Goal: Transaction & Acquisition: Purchase product/service

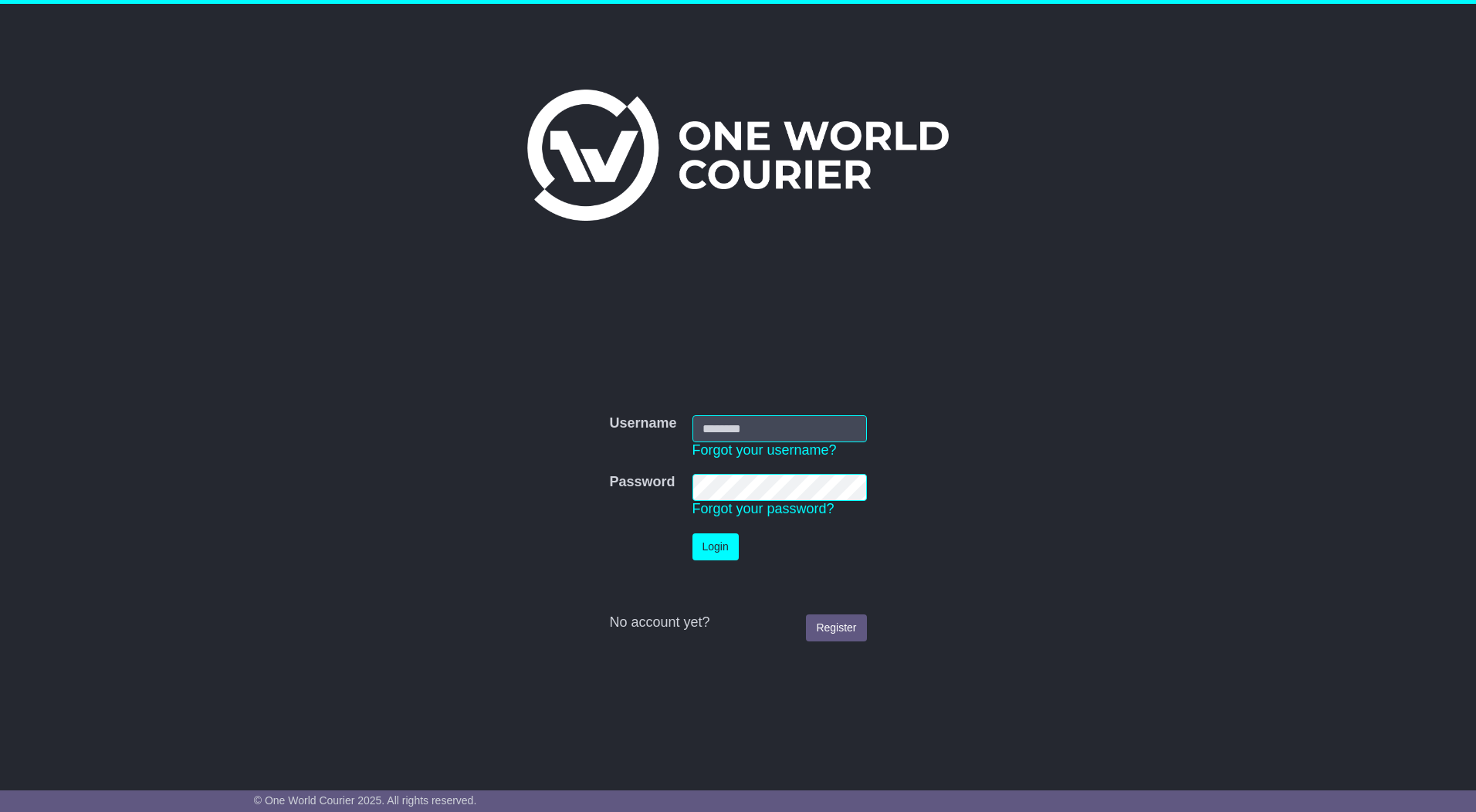
type input "*********"
click at [730, 549] on button "Login" at bounding box center [715, 547] width 46 height 27
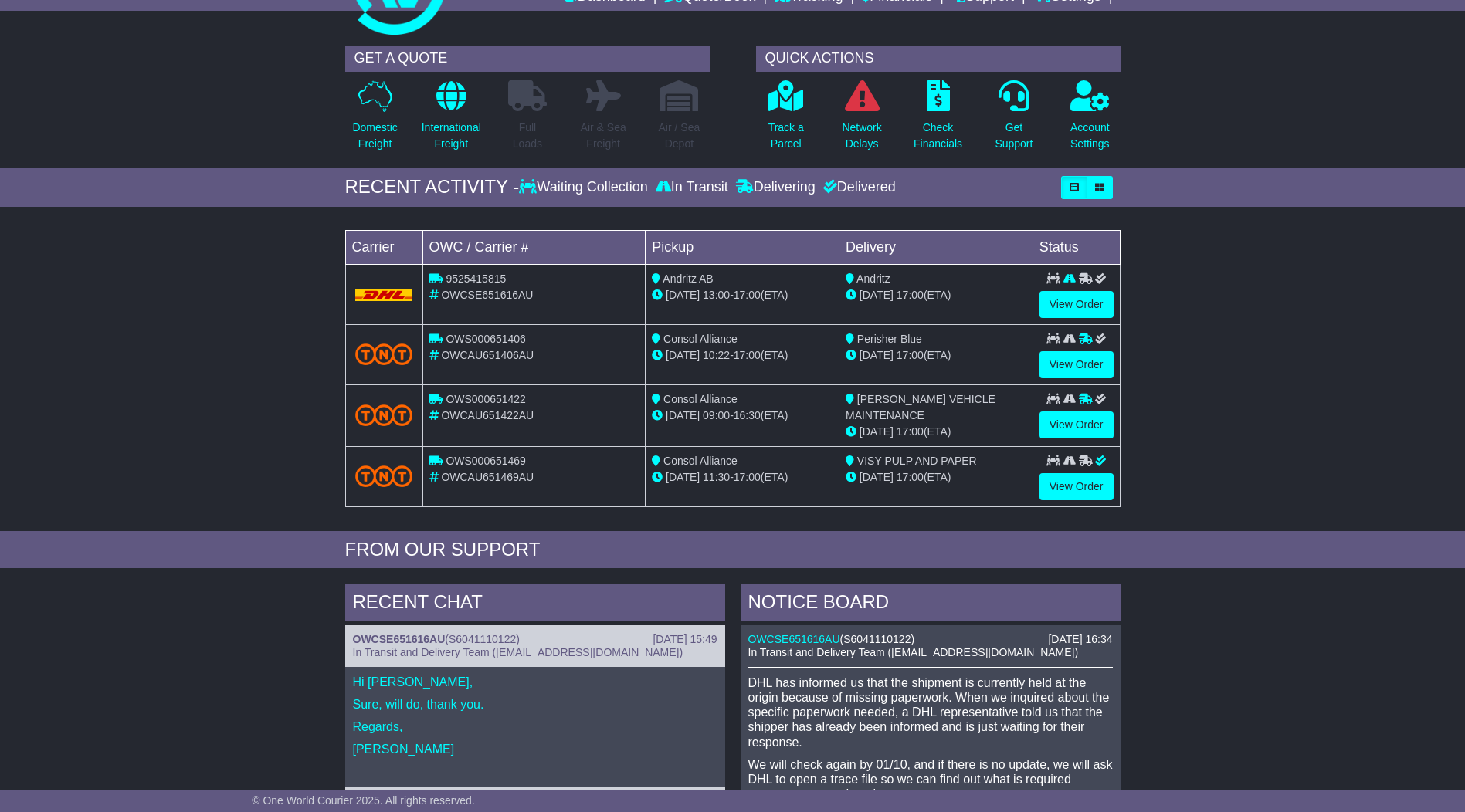
scroll to position [155, 0]
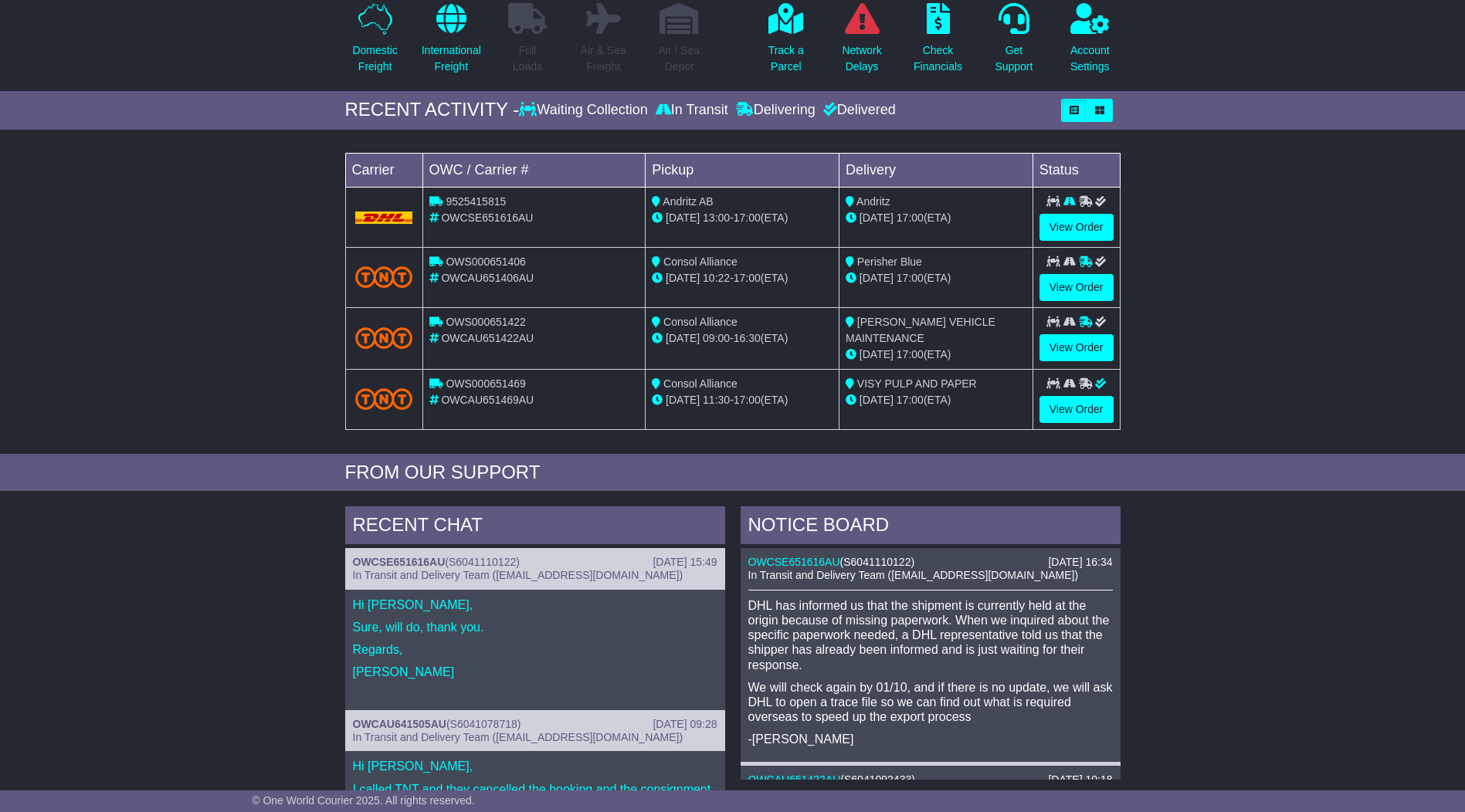
drag, startPoint x: 965, startPoint y: 620, endPoint x: 871, endPoint y: 665, distance: 104.2
click at [857, 668] on p "DHL has informed us that the shipment is currently held at the origin because o…" at bounding box center [930, 635] width 364 height 74
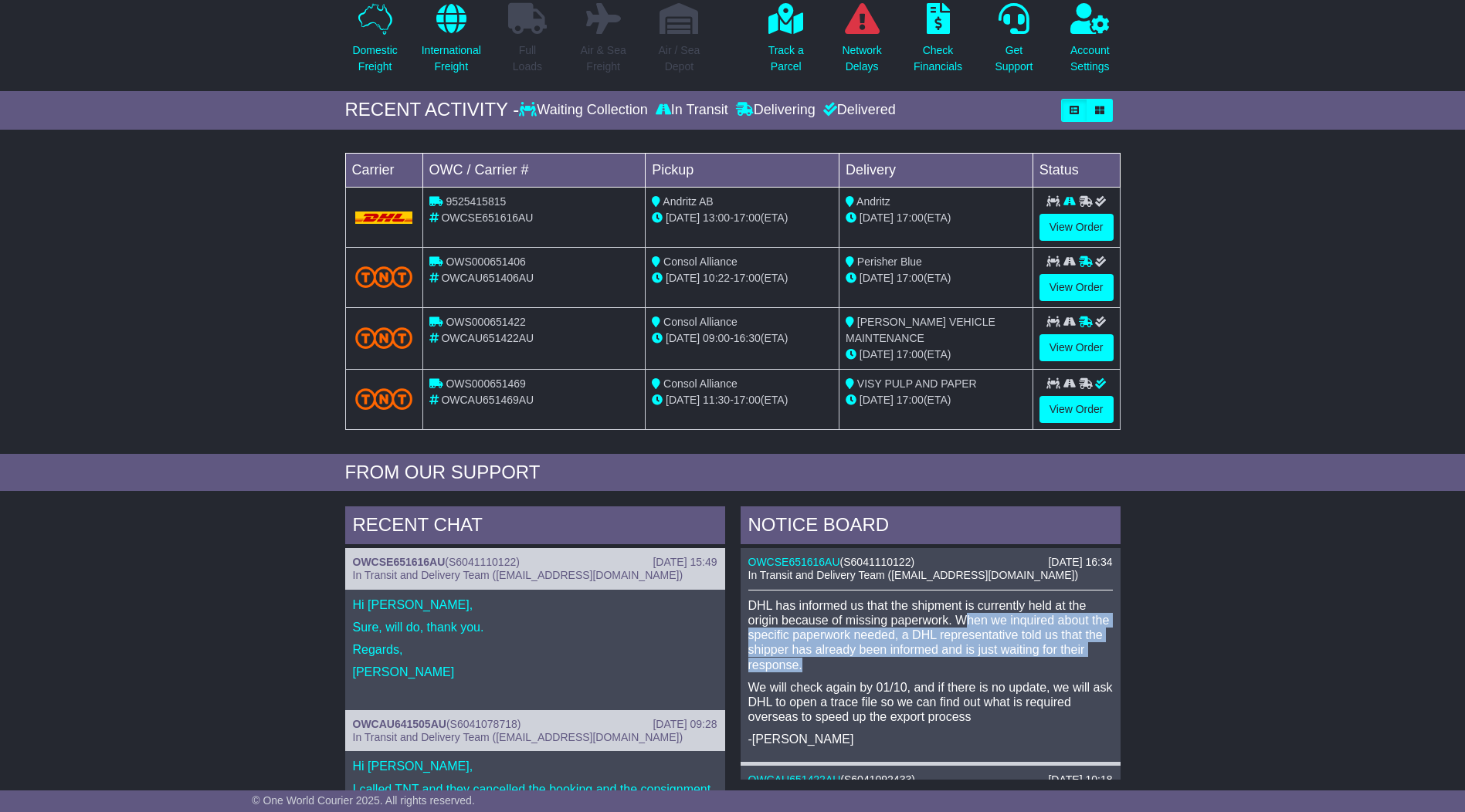
click at [870, 706] on p "We will check again by 01/10, and if there is no update, we will ask DHL to ope…" at bounding box center [930, 702] width 364 height 45
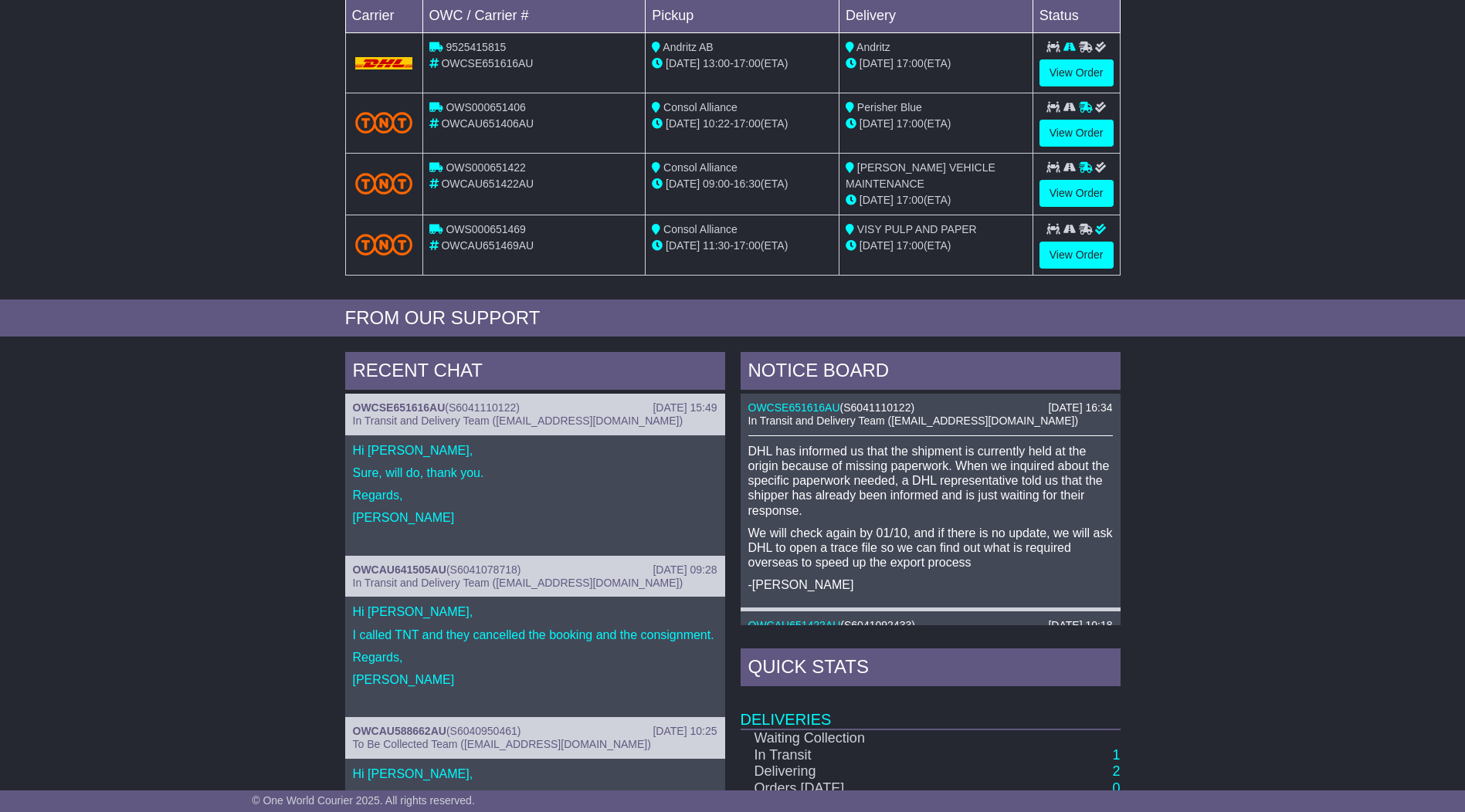
scroll to position [77, 0]
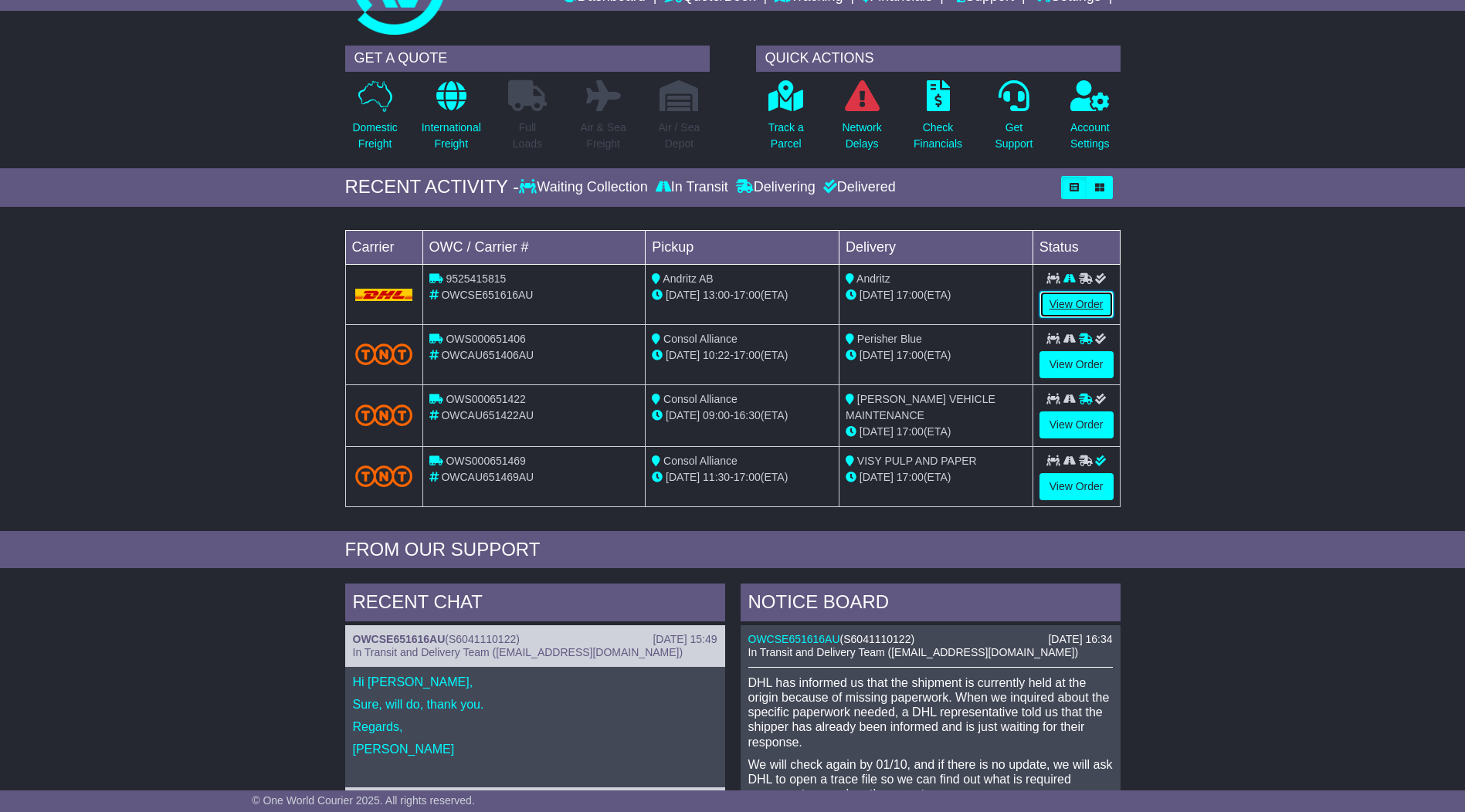
click at [1064, 305] on link "View Order" at bounding box center [1076, 305] width 74 height 27
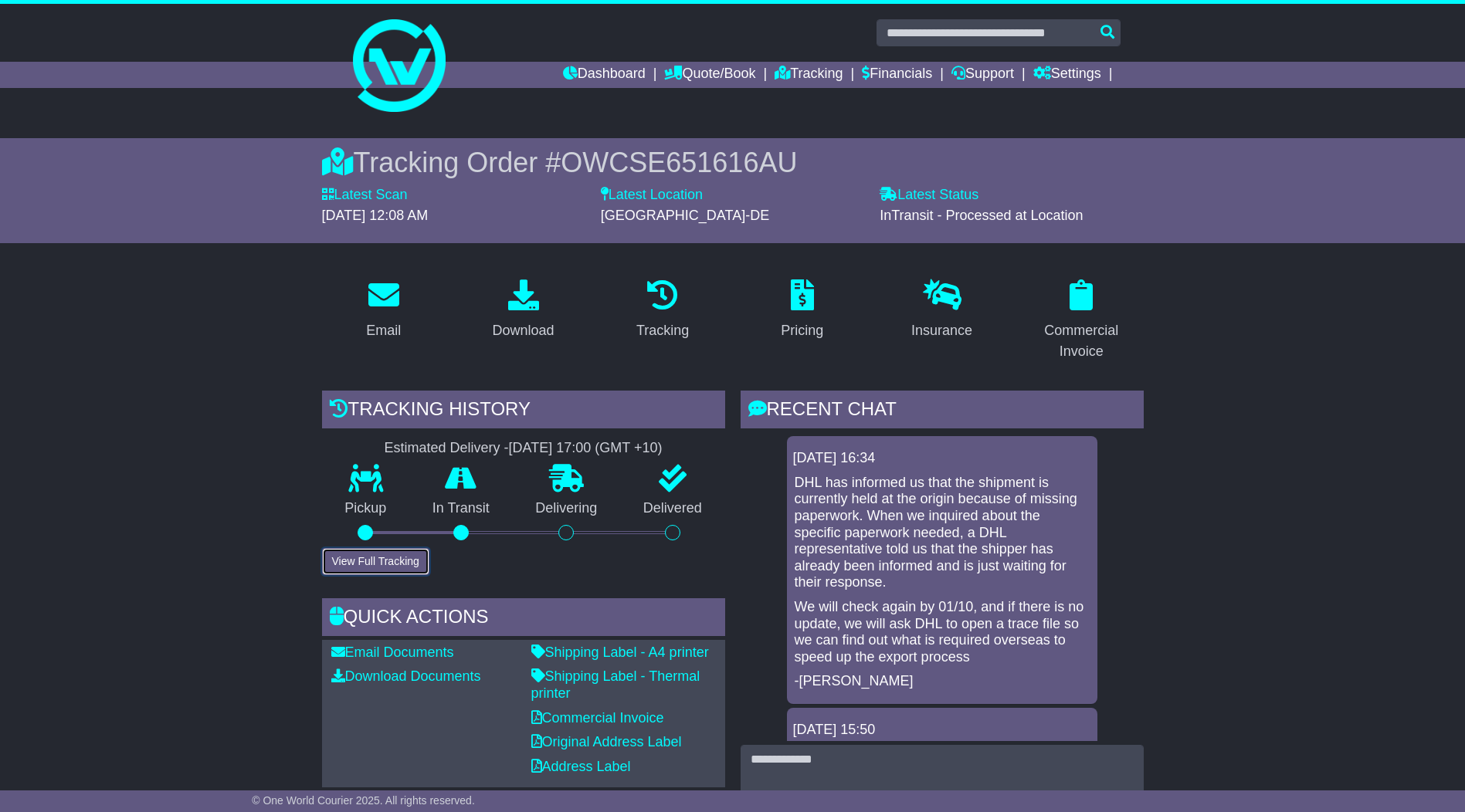
click at [400, 555] on button "View Full Tracking" at bounding box center [376, 562] width 108 height 27
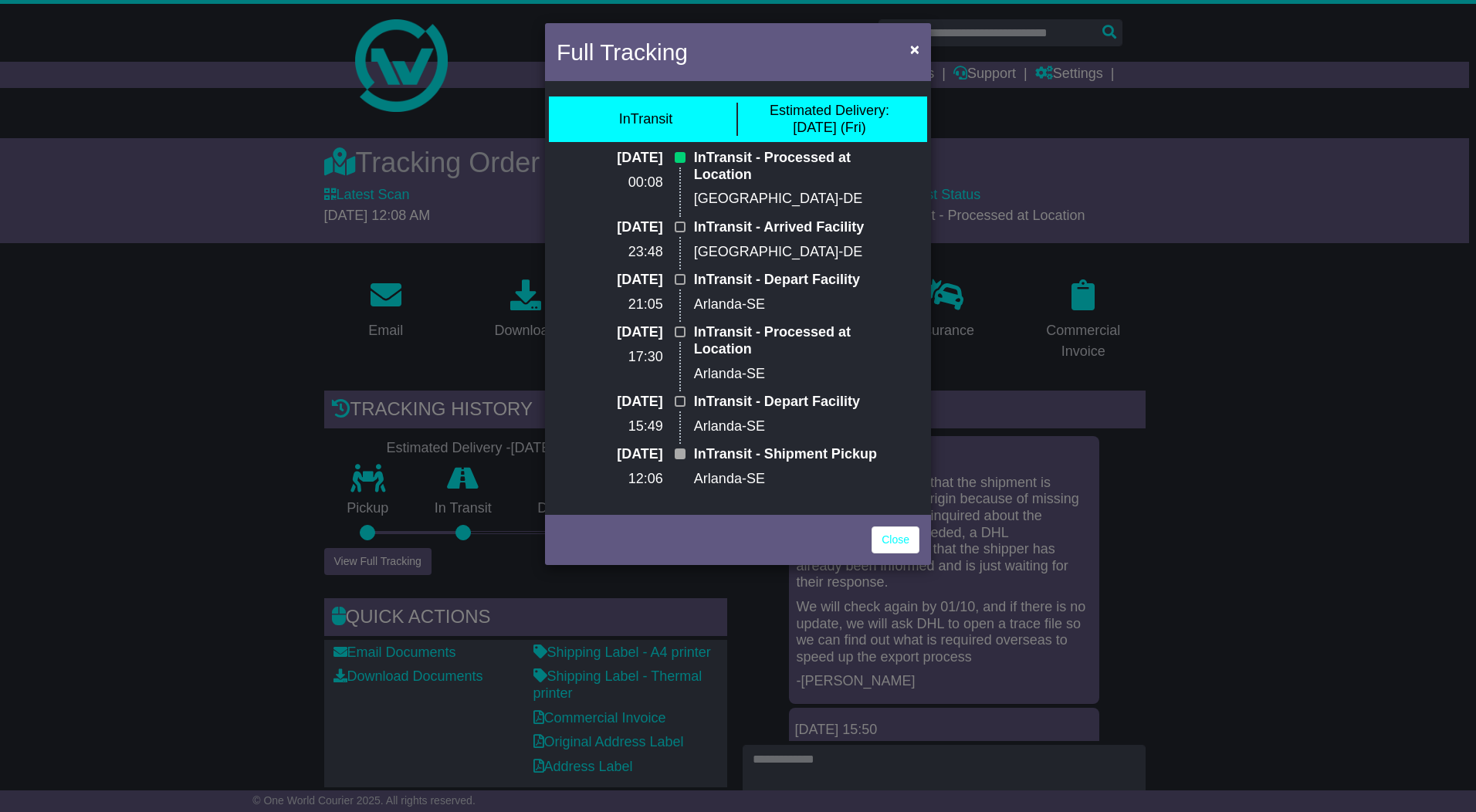
click at [247, 362] on div "Full Tracking × InTransit Estimated Delivery: [DATE] (Fri) [DATE] 00:08 InTrans…" at bounding box center [738, 406] width 1476 height 812
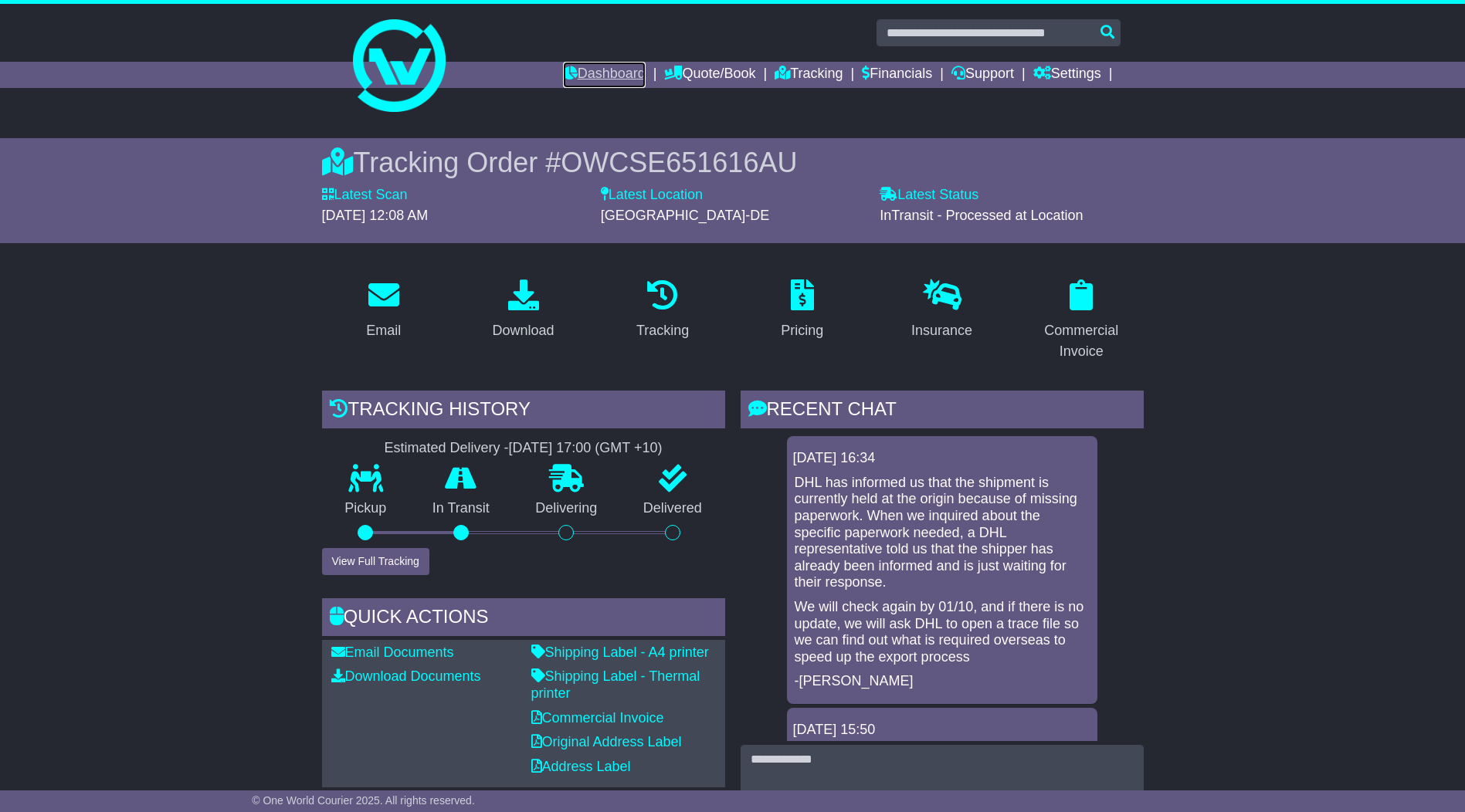
click at [578, 72] on link "Dashboard" at bounding box center [604, 74] width 82 height 26
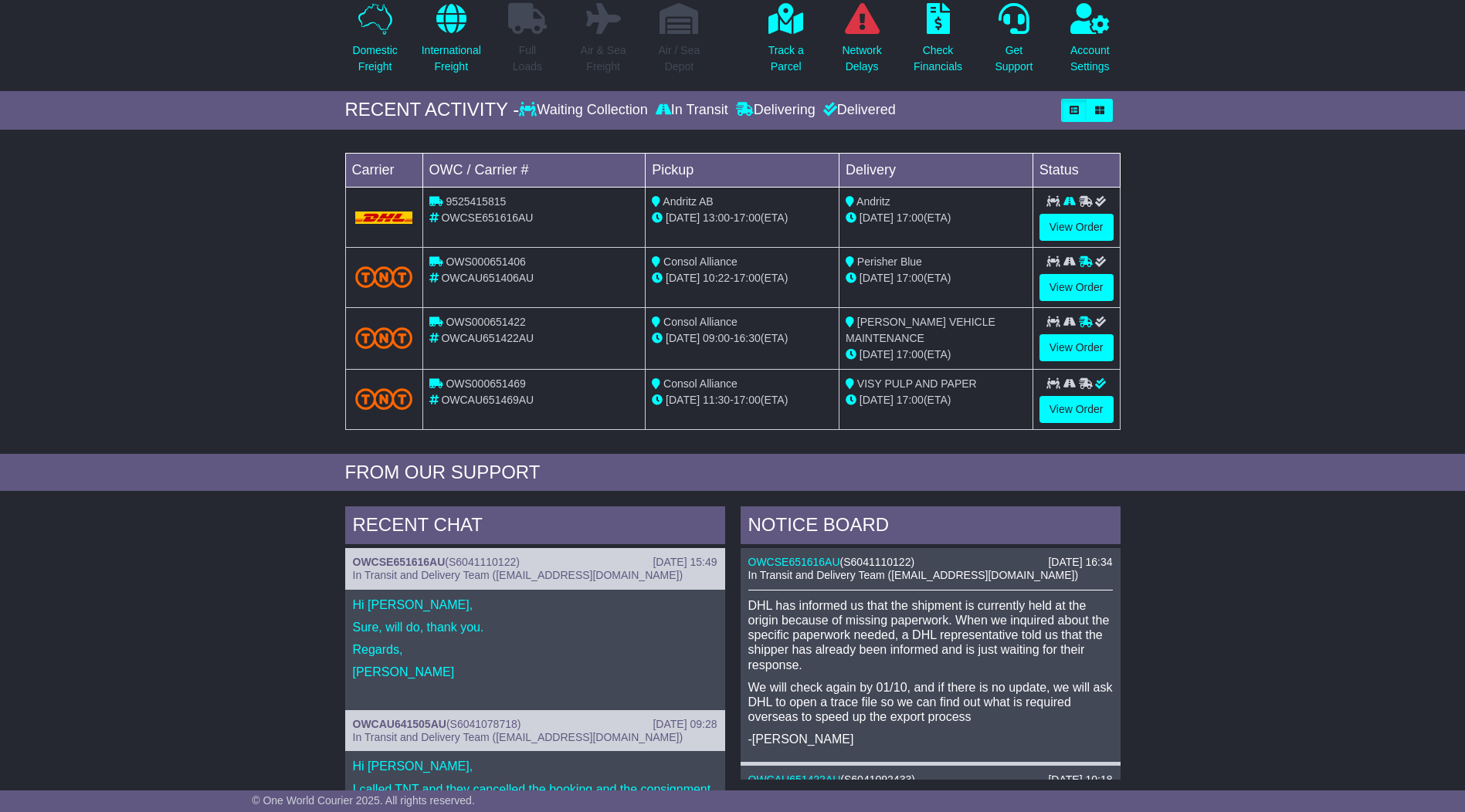
scroll to position [231, 0]
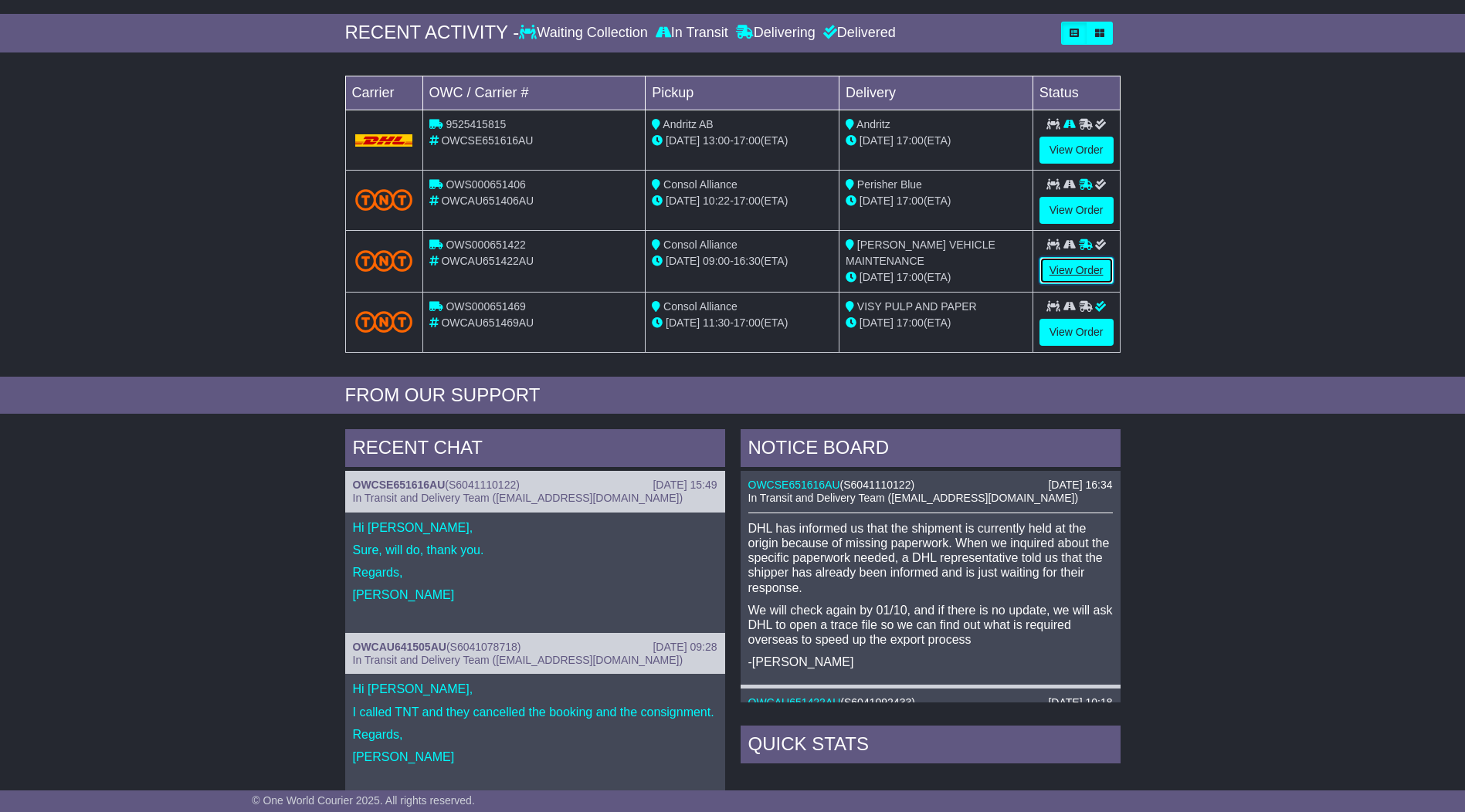
click at [1088, 267] on link "View Order" at bounding box center [1076, 271] width 74 height 27
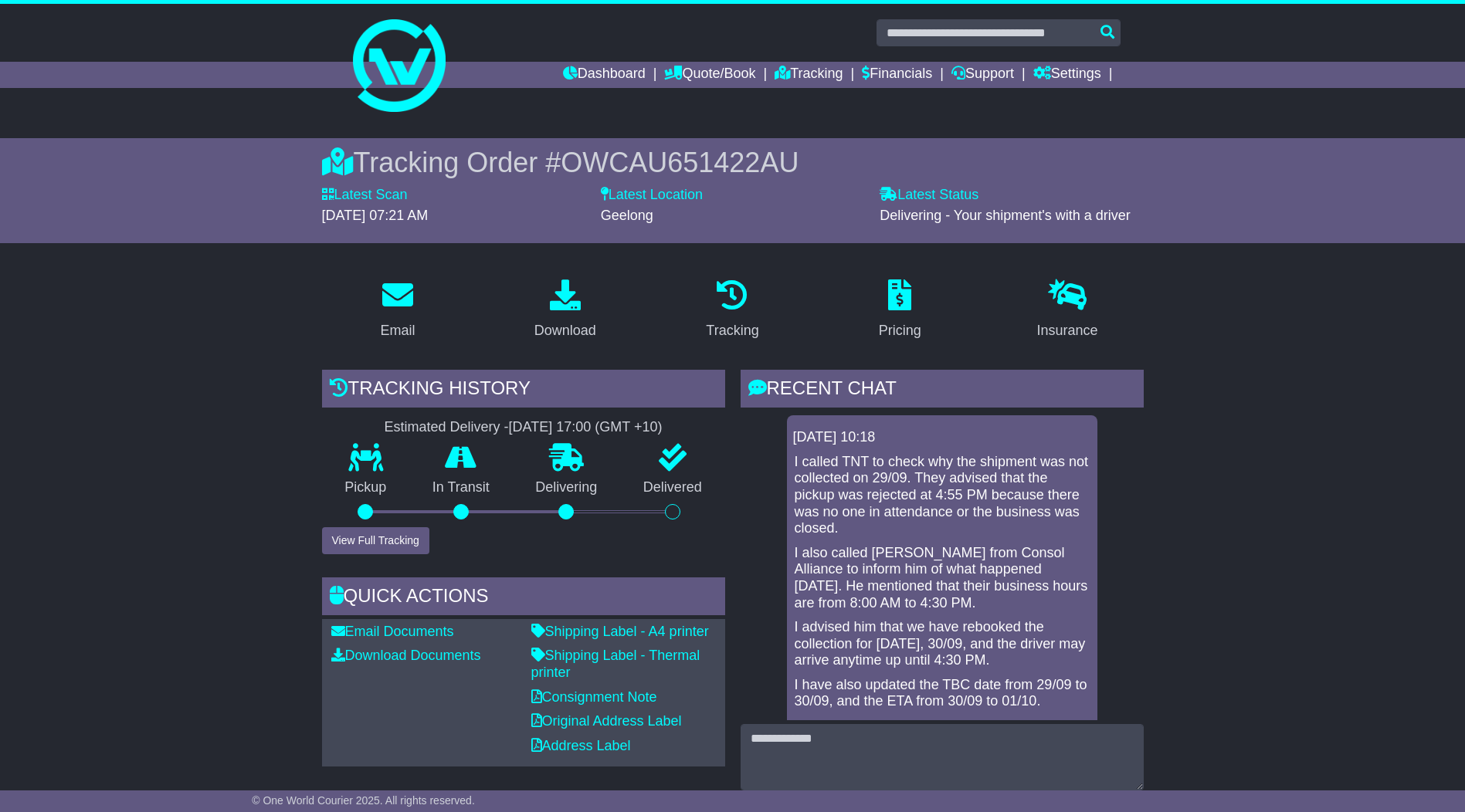
scroll to position [77, 0]
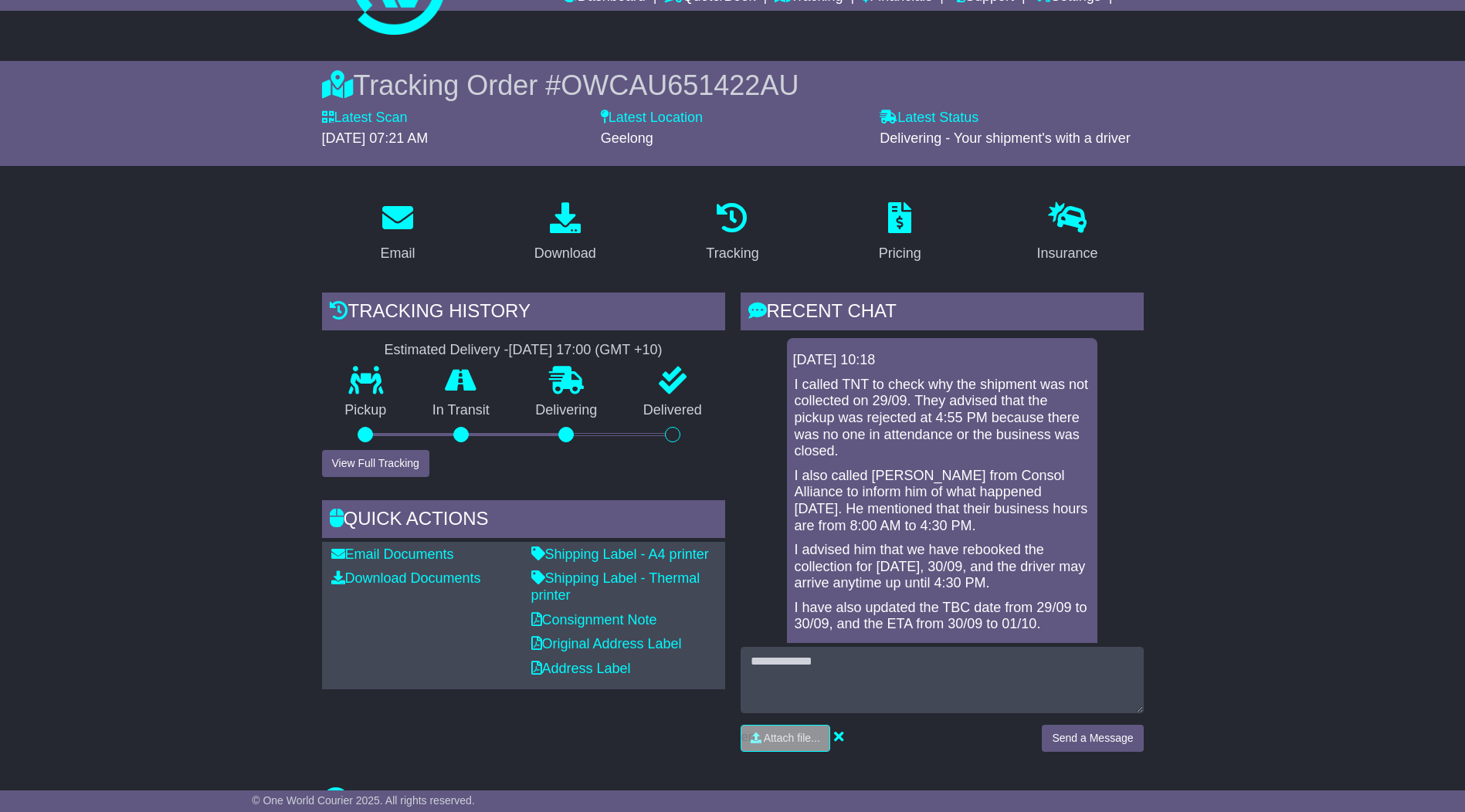
drag, startPoint x: 883, startPoint y: 402, endPoint x: 998, endPoint y: 437, distance: 120.2
click at [1009, 442] on p "I called TNT to check why the shipment was not collected on 29/09. They advised…" at bounding box center [942, 418] width 295 height 83
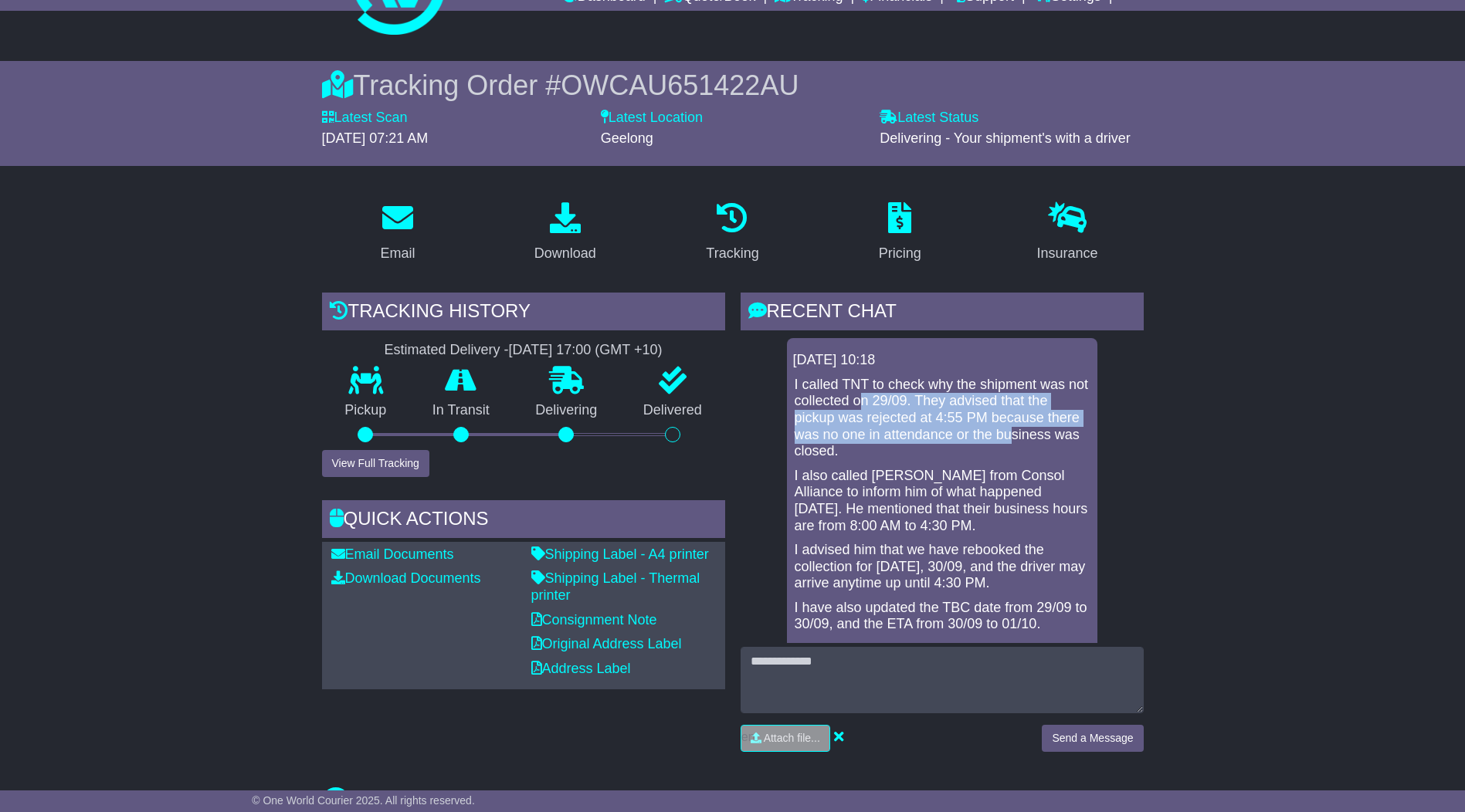
click at [905, 483] on p "I also called Brandon from Consol Alliance to inform him of what happened yeste…" at bounding box center [942, 501] width 295 height 66
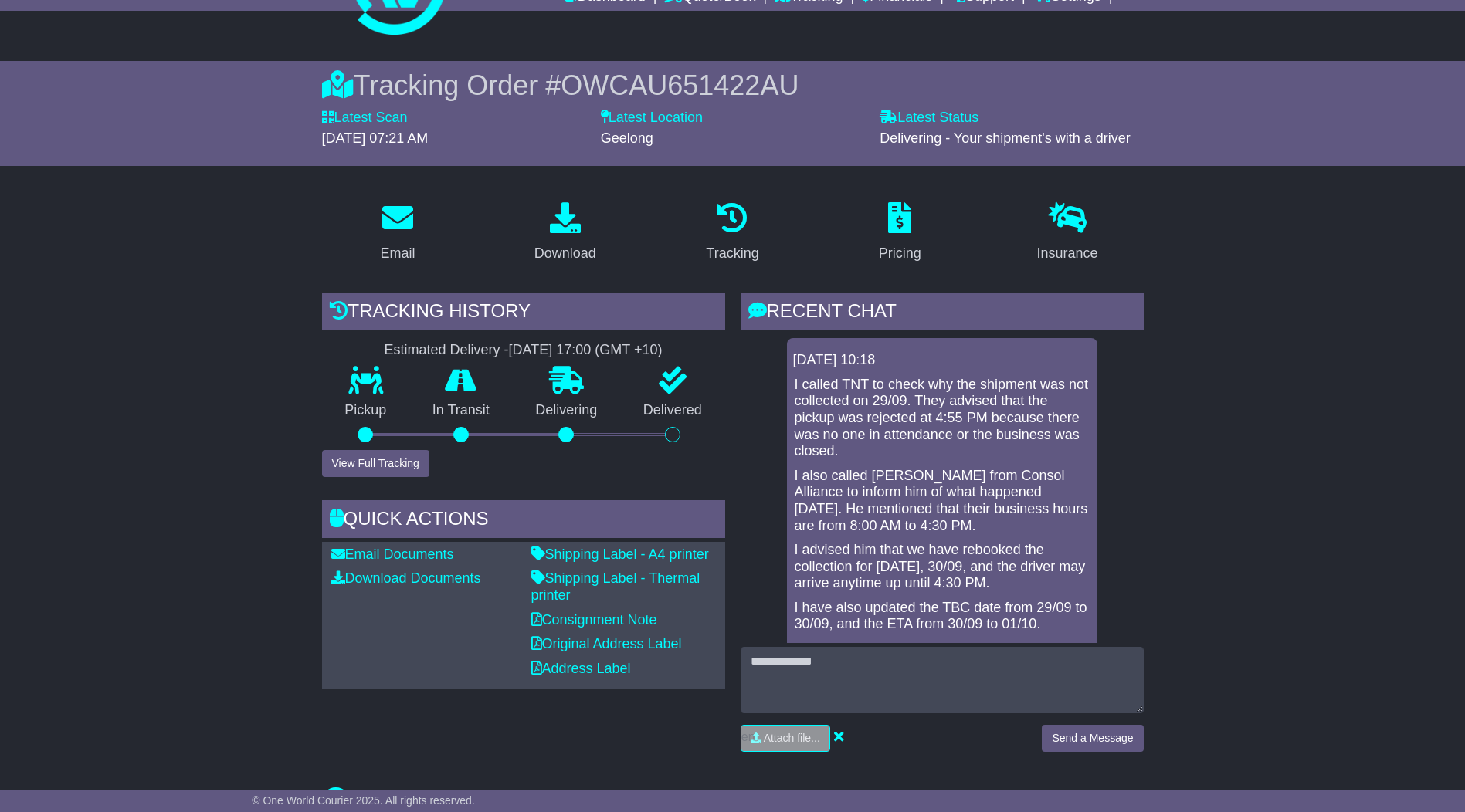
drag, startPoint x: 942, startPoint y: 399, endPoint x: 941, endPoint y: 410, distance: 11.0
click at [941, 411] on p "I called TNT to check why the shipment was not collected on 29/09. They advised…" at bounding box center [942, 418] width 295 height 83
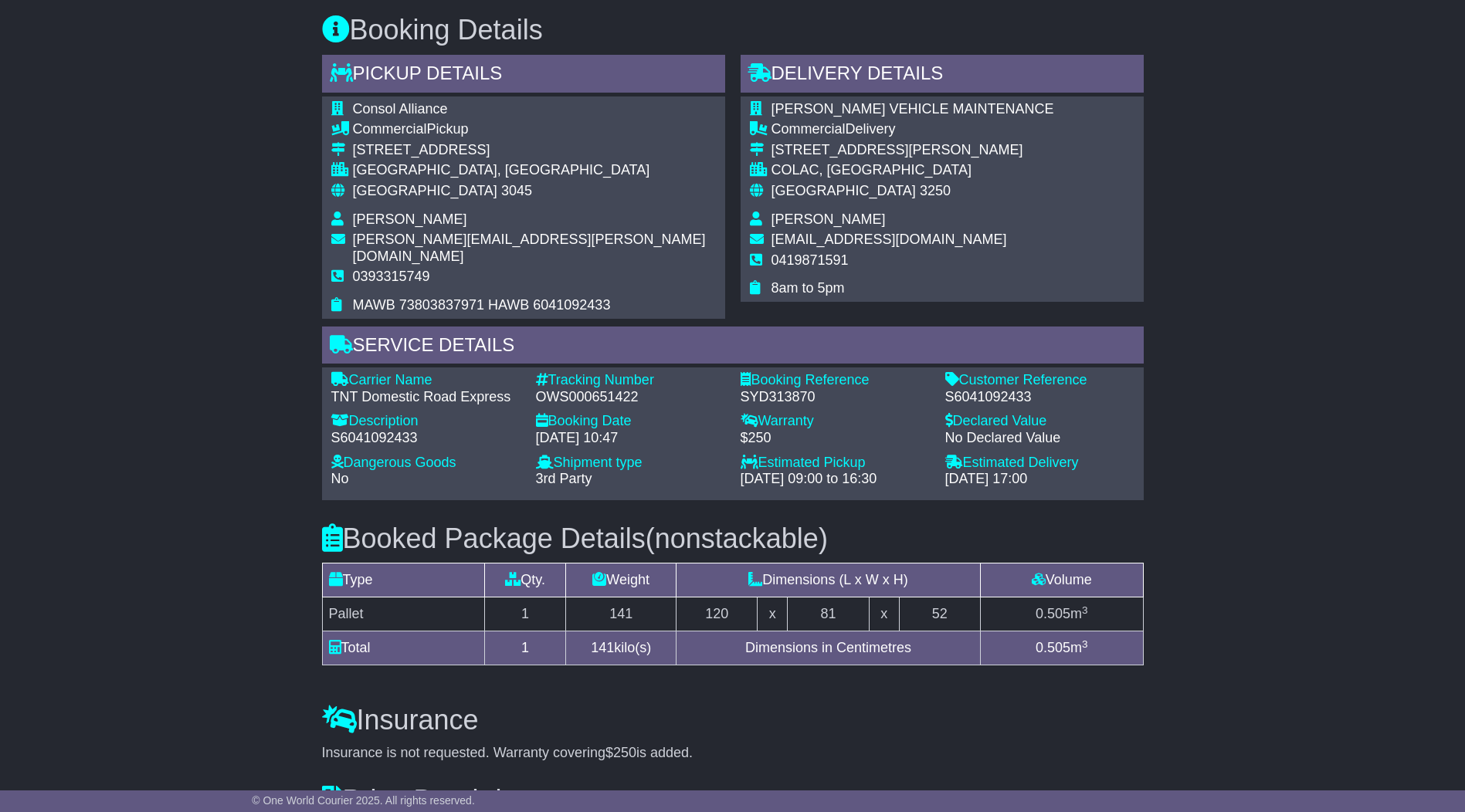
scroll to position [1072, 0]
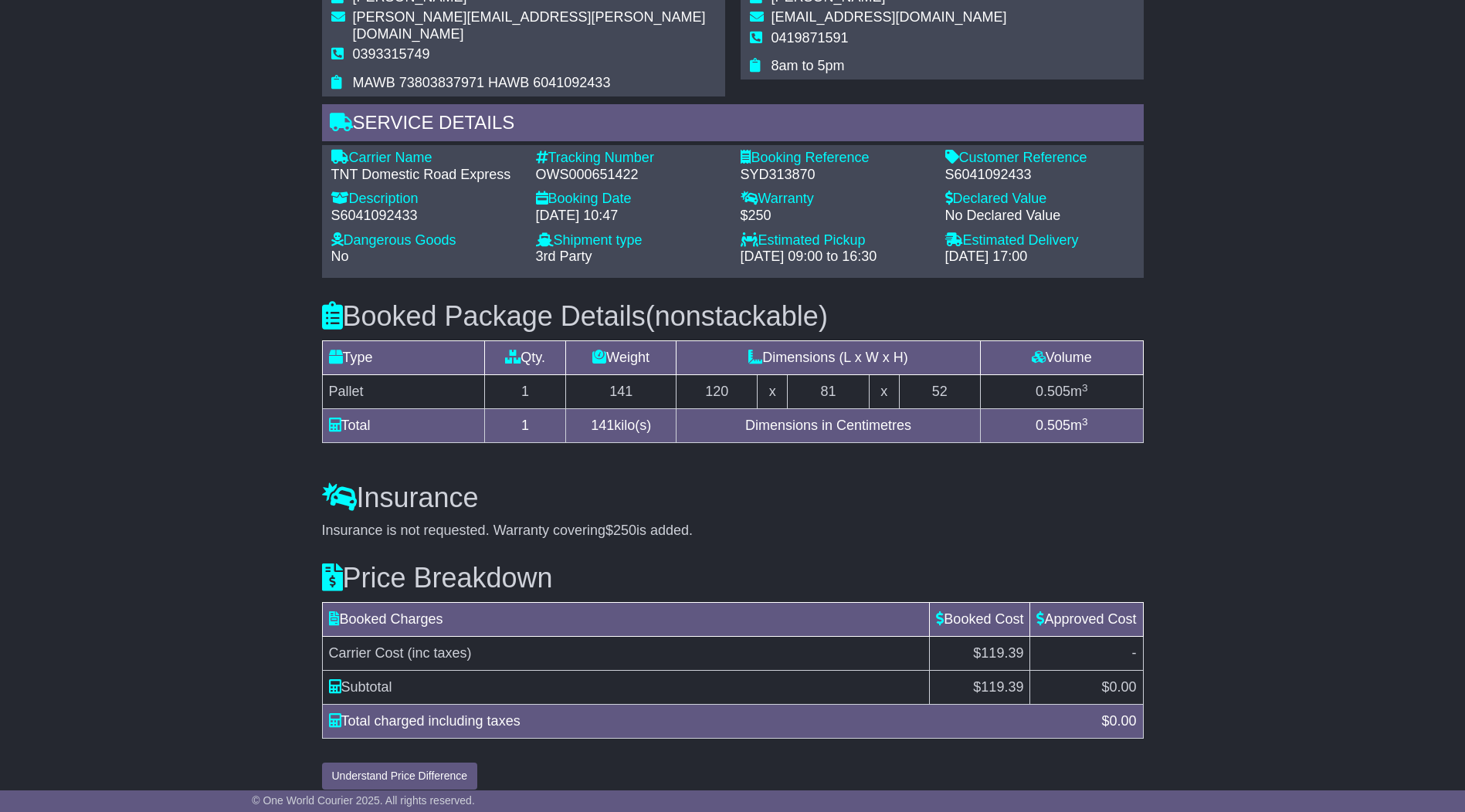
drag, startPoint x: 531, startPoint y: 199, endPoint x: 671, endPoint y: 195, distance: 140.1
click at [671, 196] on div "Booking Date - 26 Sep 2025 - 10:47" at bounding box center [630, 211] width 204 height 41
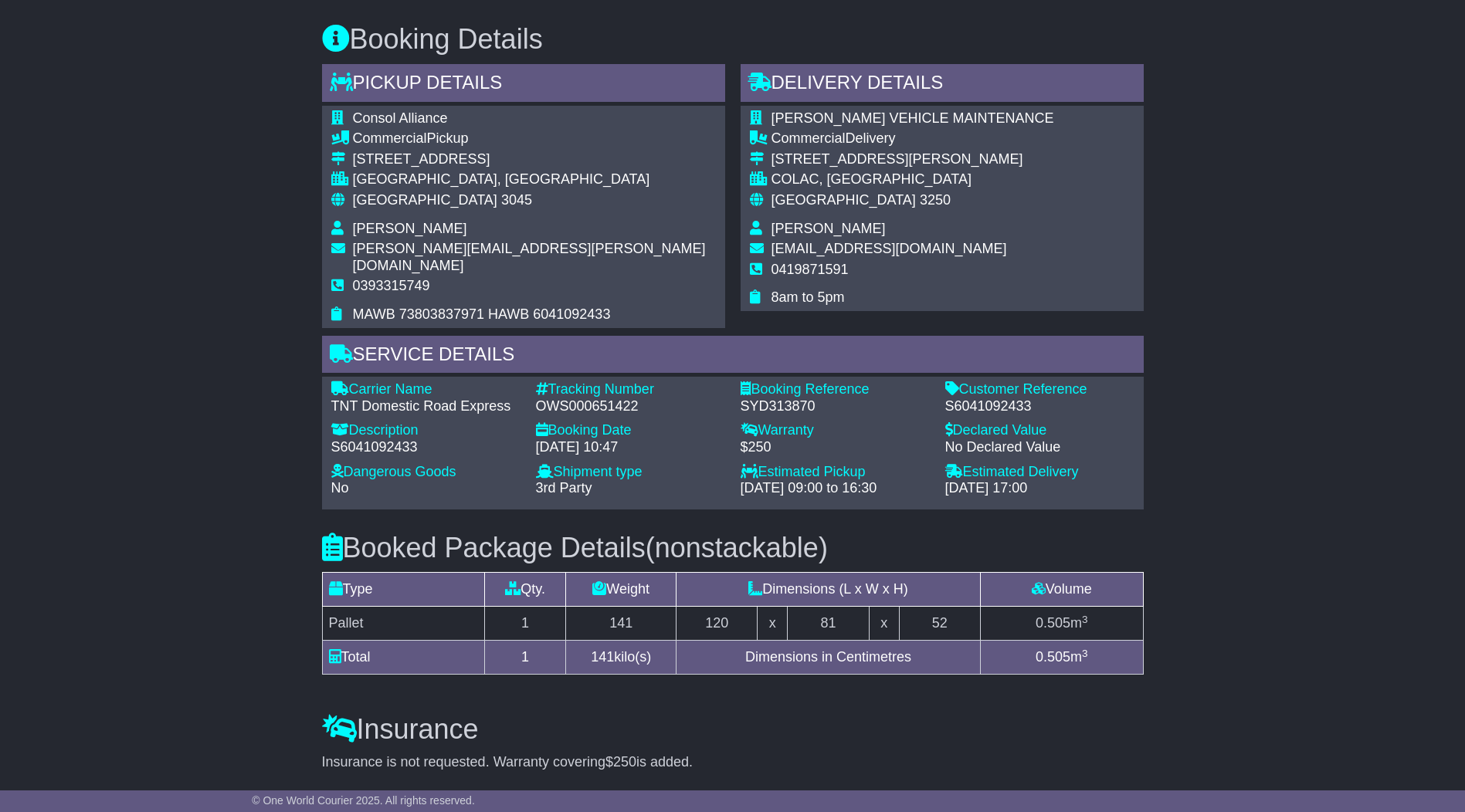
scroll to position [686, 0]
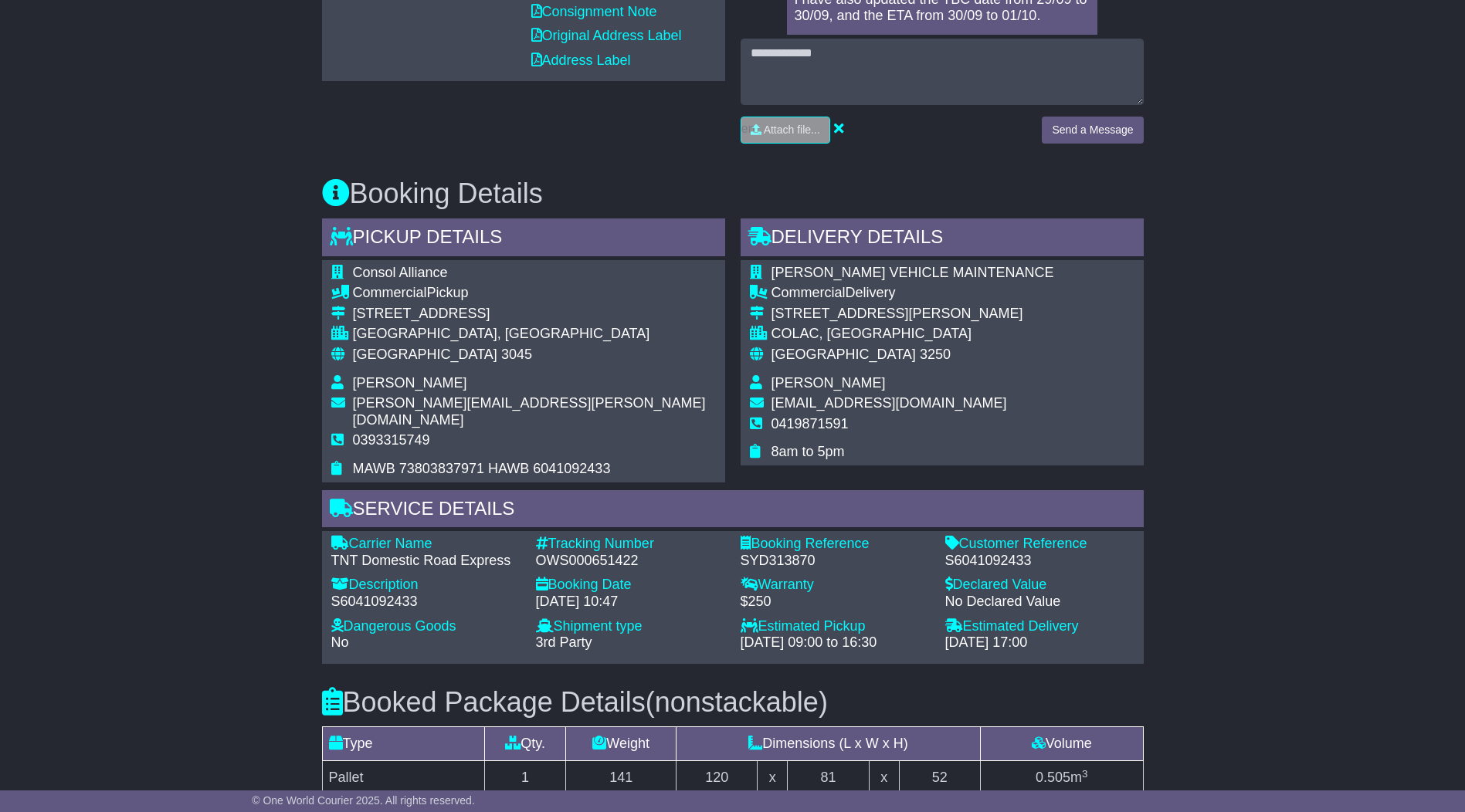
drag, startPoint x: 353, startPoint y: 452, endPoint x: 611, endPoint y: 455, distance: 258.0
click at [611, 455] on div "Consol Alliance Commercial Pickup 28-32 Sky Road MELBOURNE AIRPORT, VIC Austral…" at bounding box center [523, 371] width 403 height 222
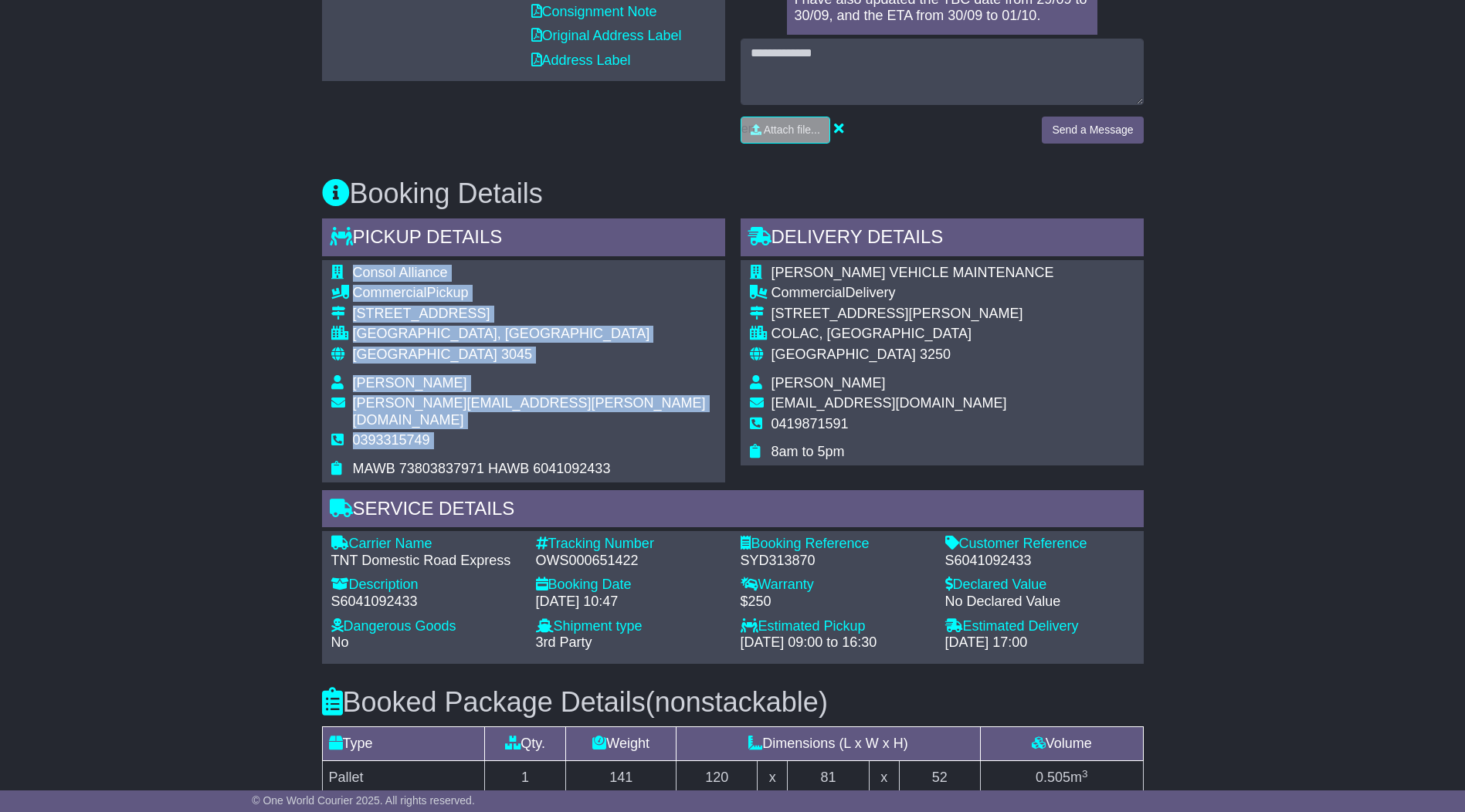
click at [1282, 473] on div "Email Download Tracking Pricing Insurance" at bounding box center [732, 382] width 1465 height 1603
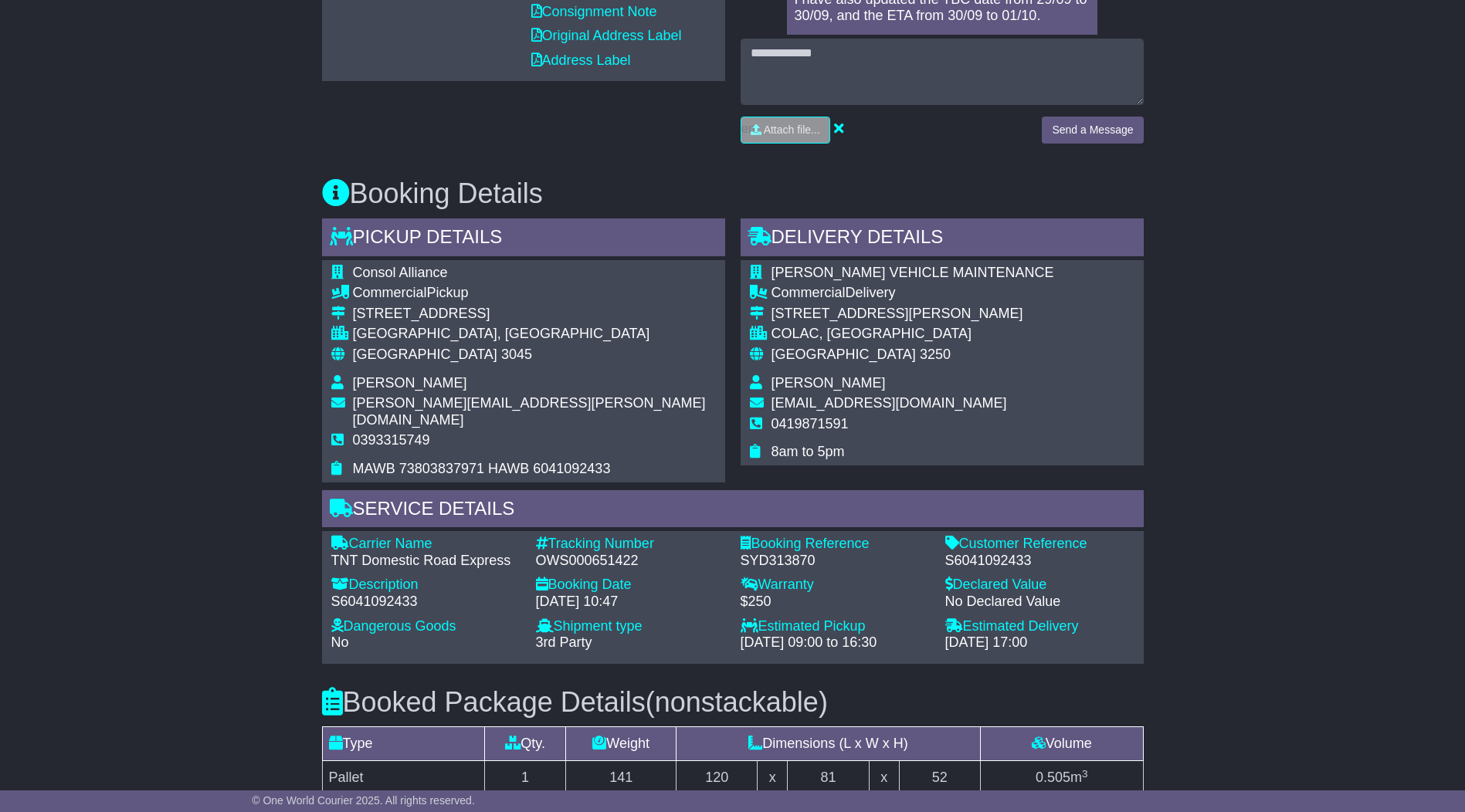
drag, startPoint x: 825, startPoint y: 624, endPoint x: 919, endPoint y: 624, distance: 94.0
click at [927, 634] on div "30 Sep 2025 - 09:00 to 16:30" at bounding box center [835, 643] width 189 height 17
click at [1346, 406] on div "Email Download Tracking Pricing Insurance" at bounding box center [732, 382] width 1465 height 1603
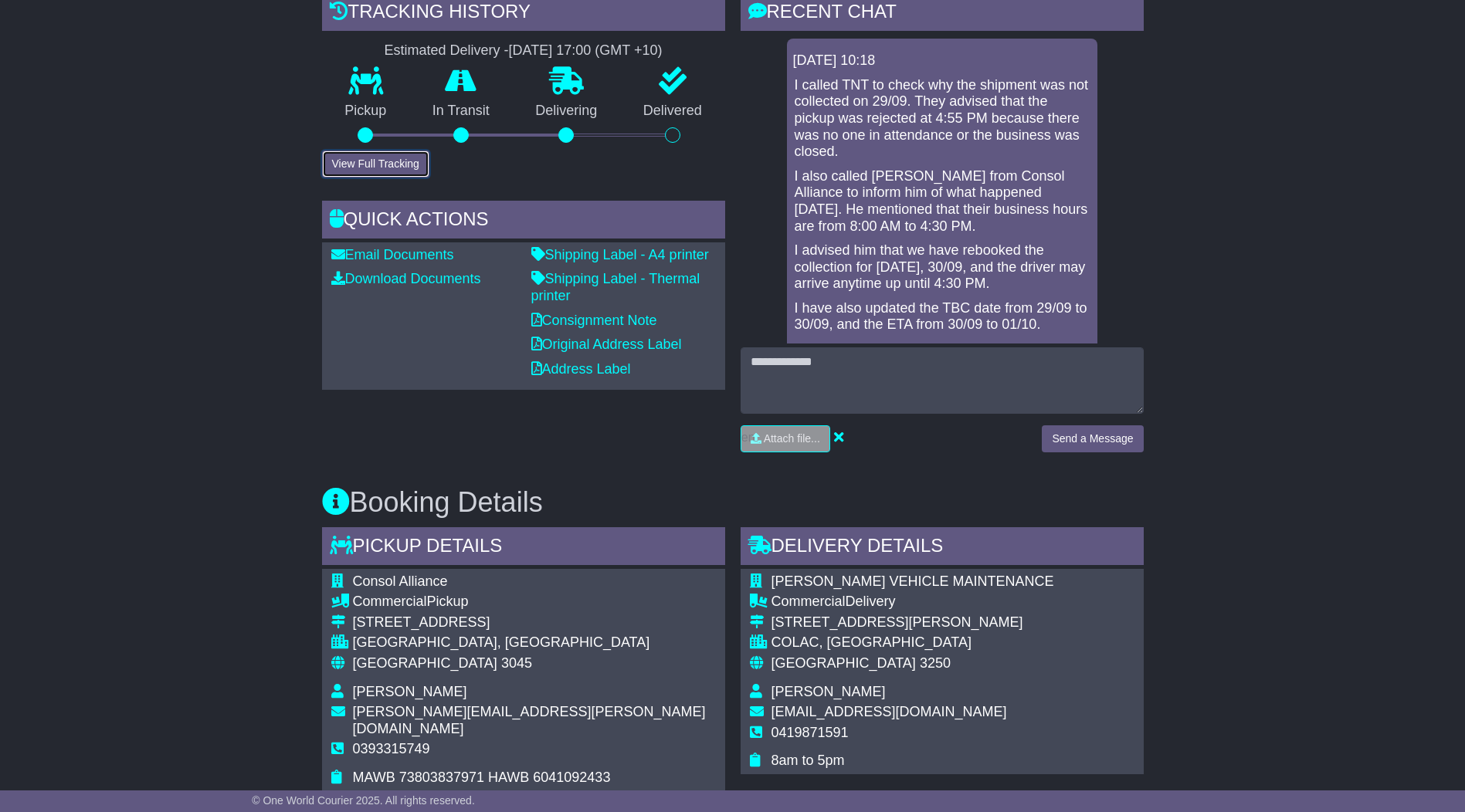
click at [387, 162] on button "View Full Tracking" at bounding box center [376, 164] width 108 height 27
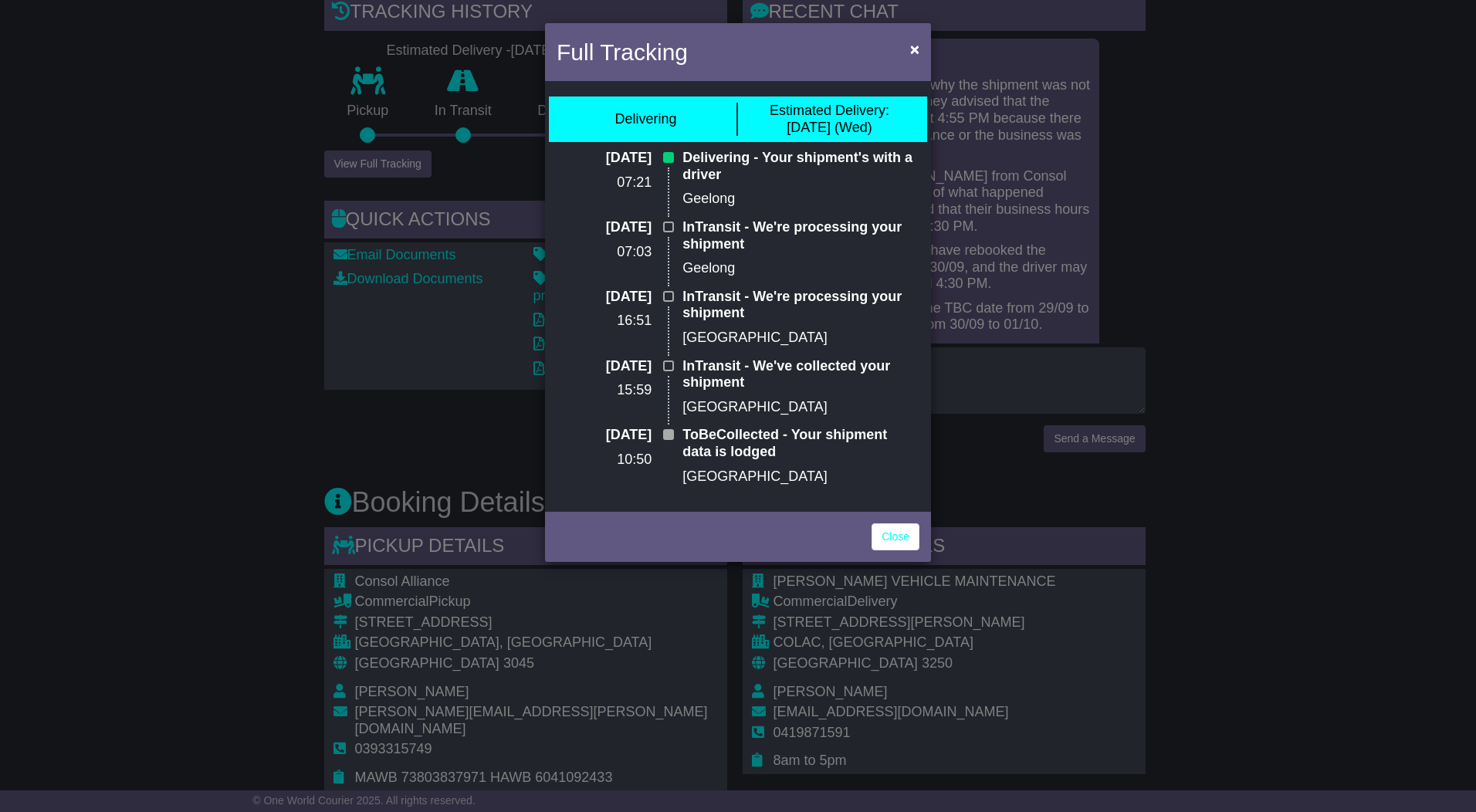
click at [341, 385] on div "Full Tracking × Delivering Estimated Delivery: 01 Oct (Wed) 01 Oct 2025 07:21 D…" at bounding box center [738, 406] width 1476 height 812
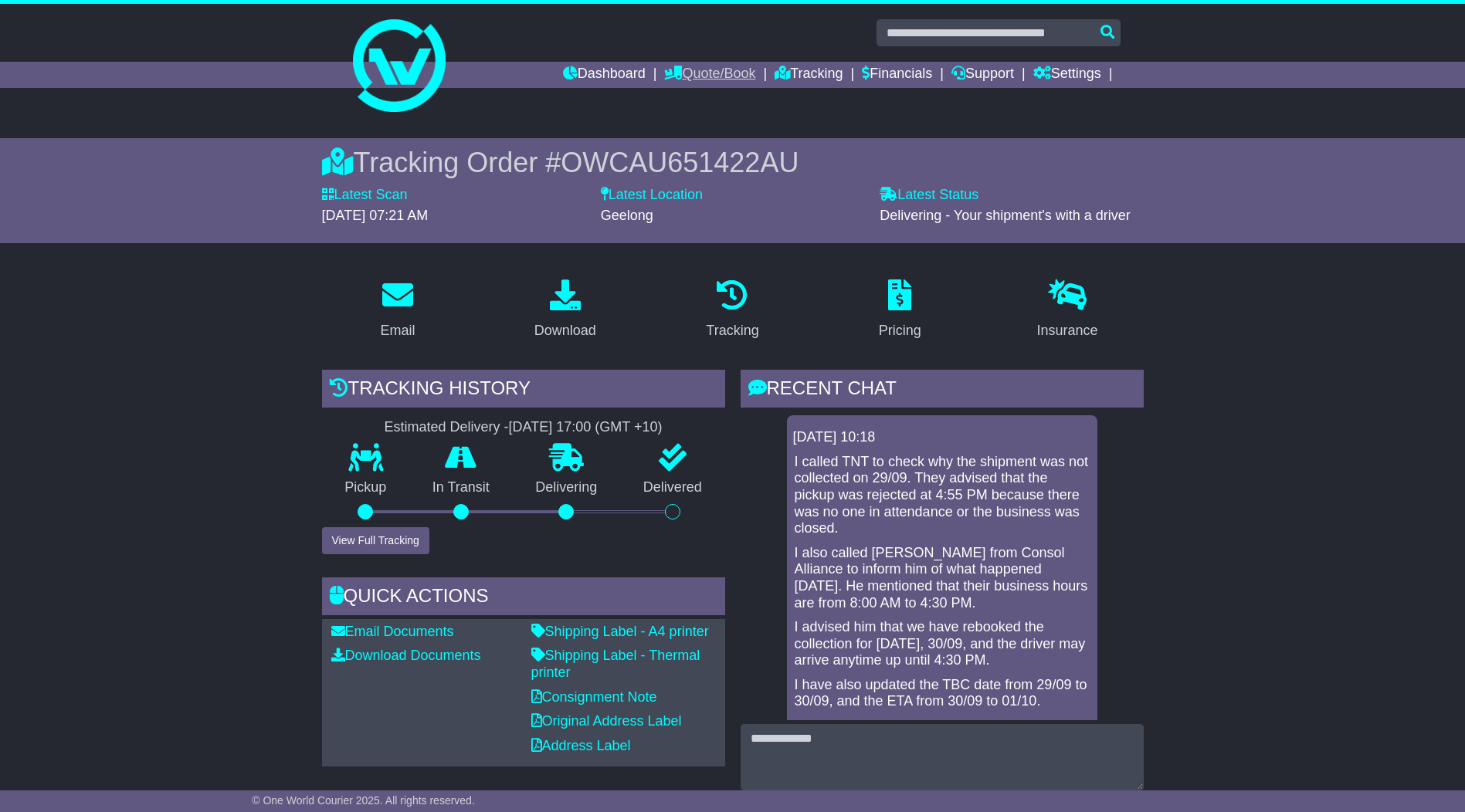
click at [682, 72] on link "Quote/Book" at bounding box center [709, 74] width 91 height 26
click at [677, 98] on link "Domestic" at bounding box center [725, 101] width 122 height 17
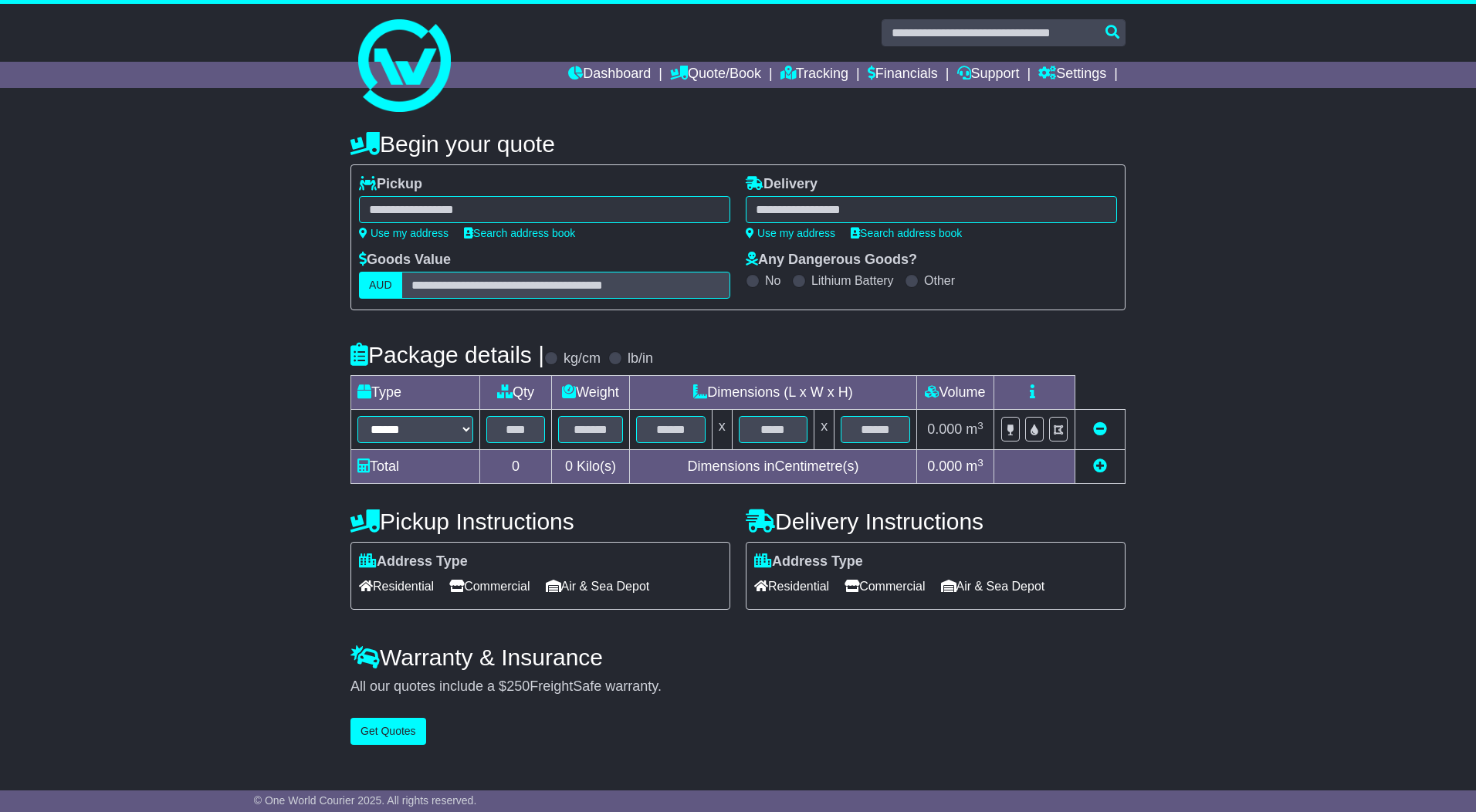
click at [111, 272] on div "**********" at bounding box center [738, 434] width 1476 height 638
click at [0, 0] on input "text" at bounding box center [0, 0] width 0 height 0
click at [359, 196] on input "text" at bounding box center [544, 210] width 371 height 27
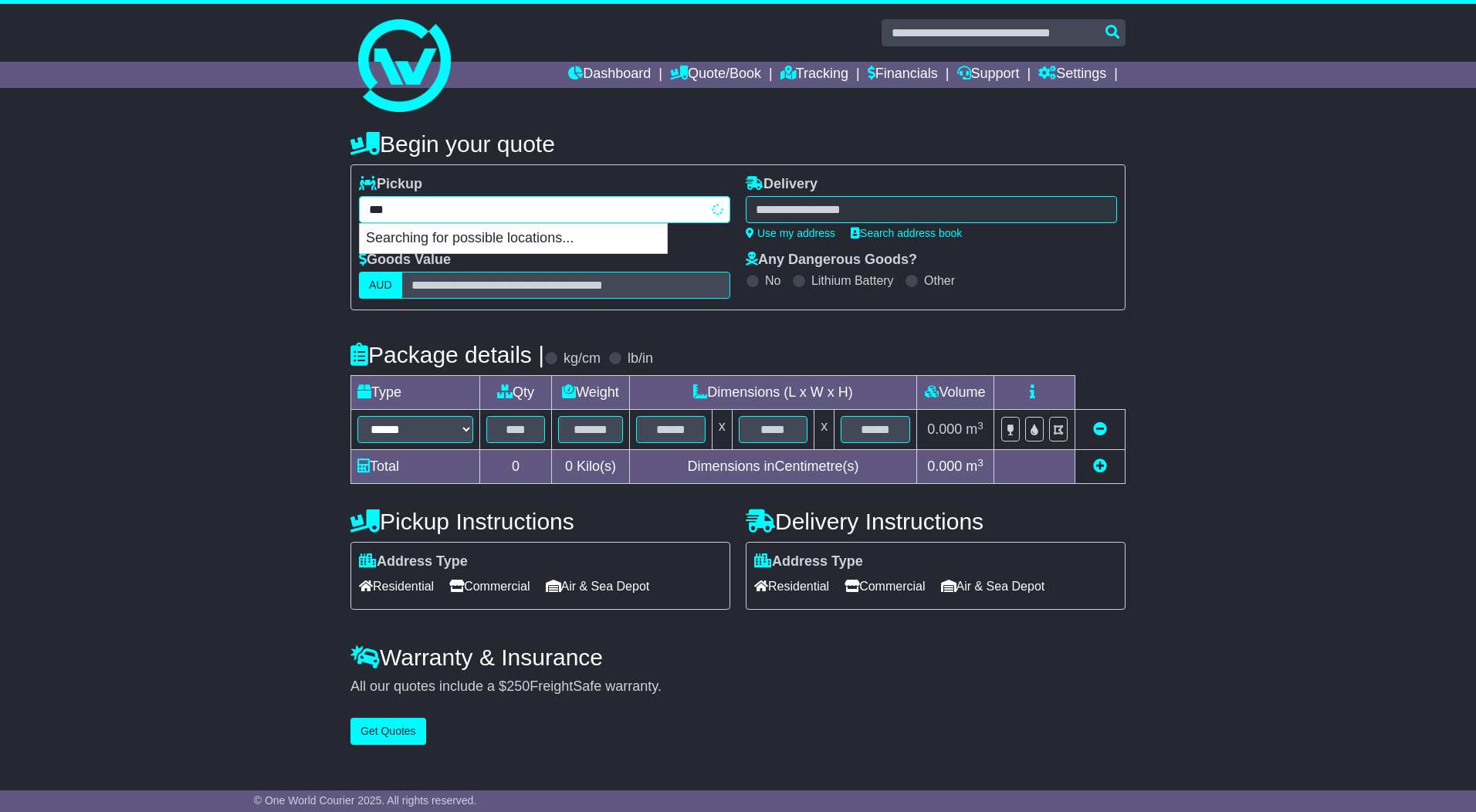
type input "****"
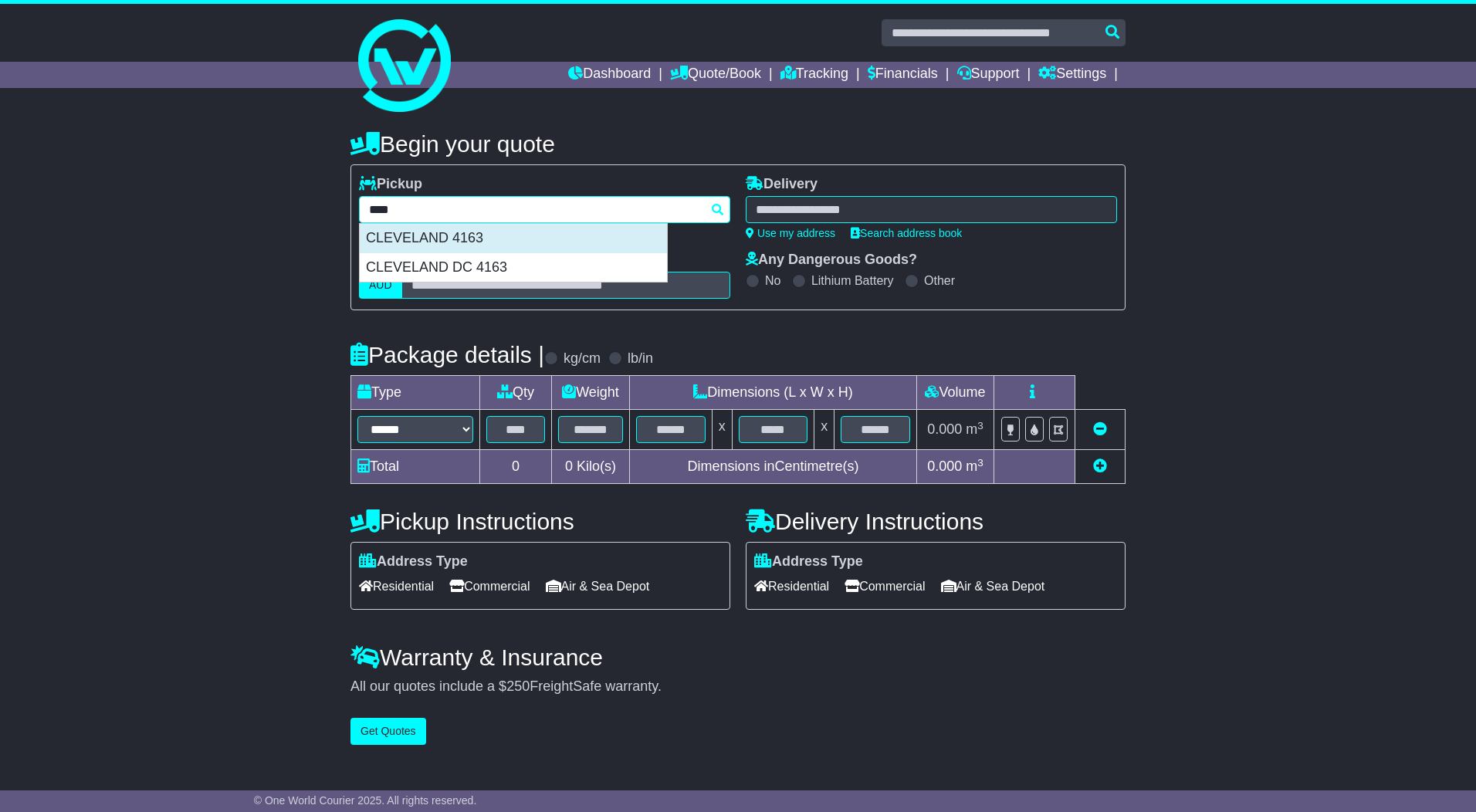
click at [428, 240] on div "CLEVELAND 4163" at bounding box center [513, 238] width 307 height 29
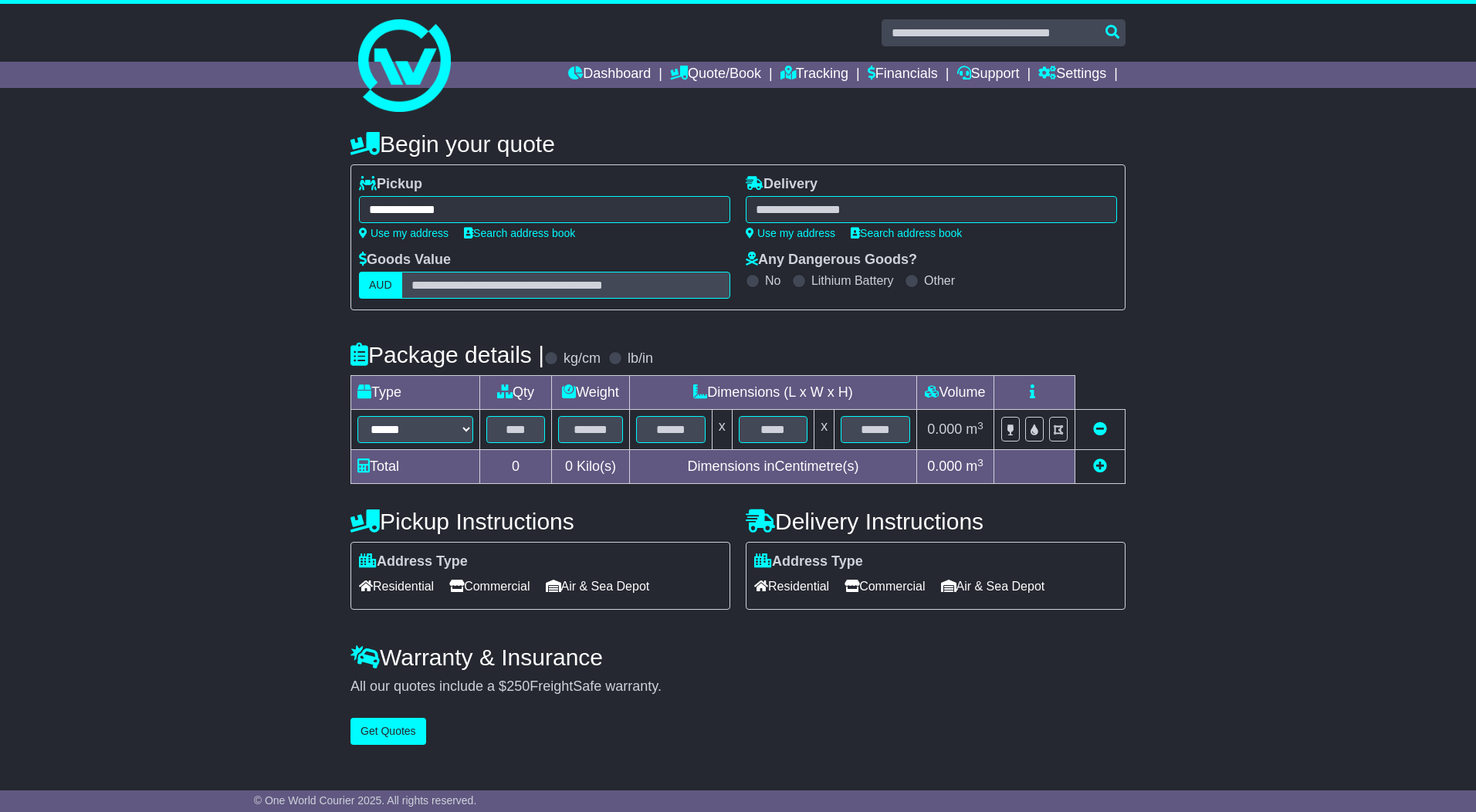
type input "**********"
click at [746, 196] on input "text" at bounding box center [931, 210] width 371 height 27
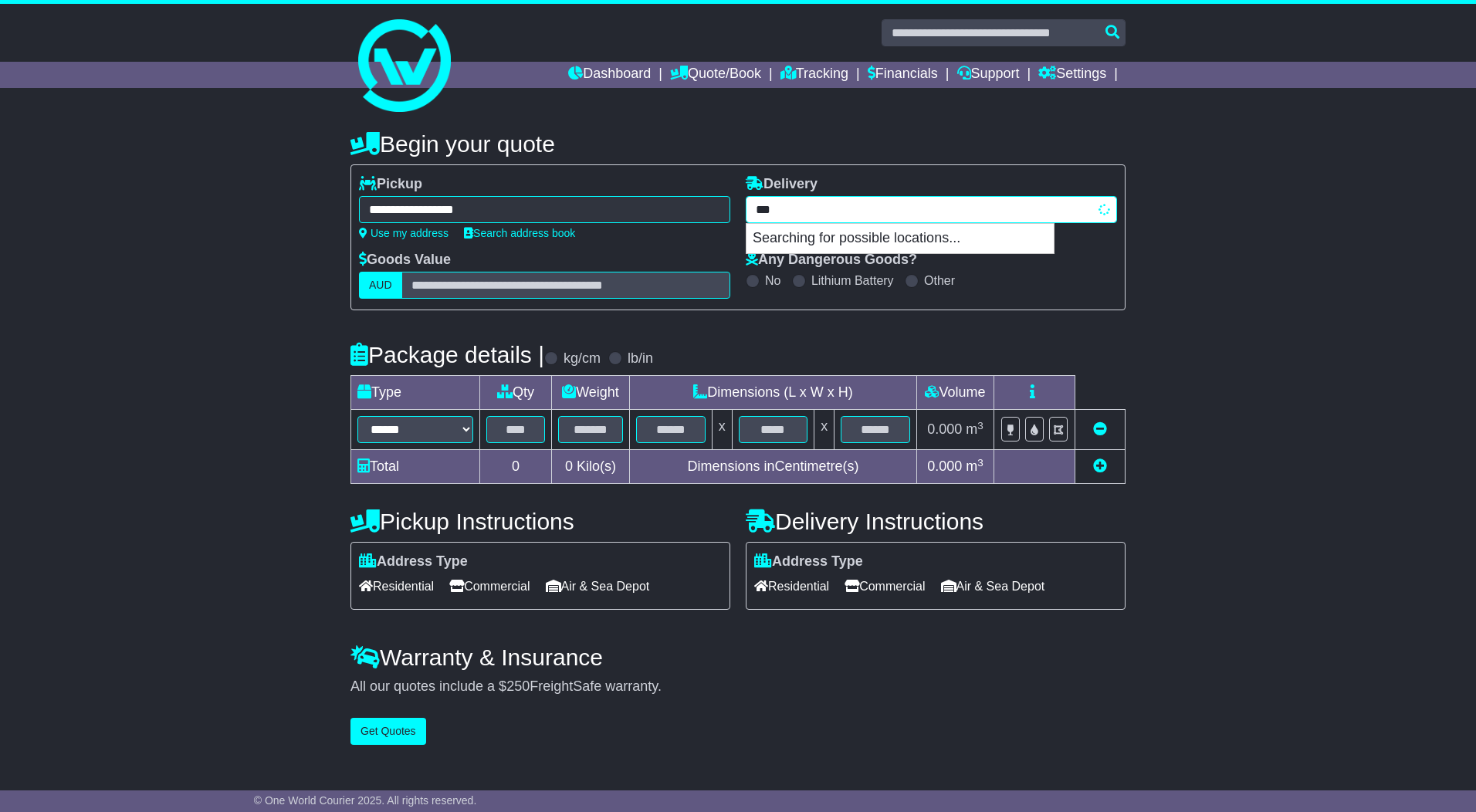
type input "****"
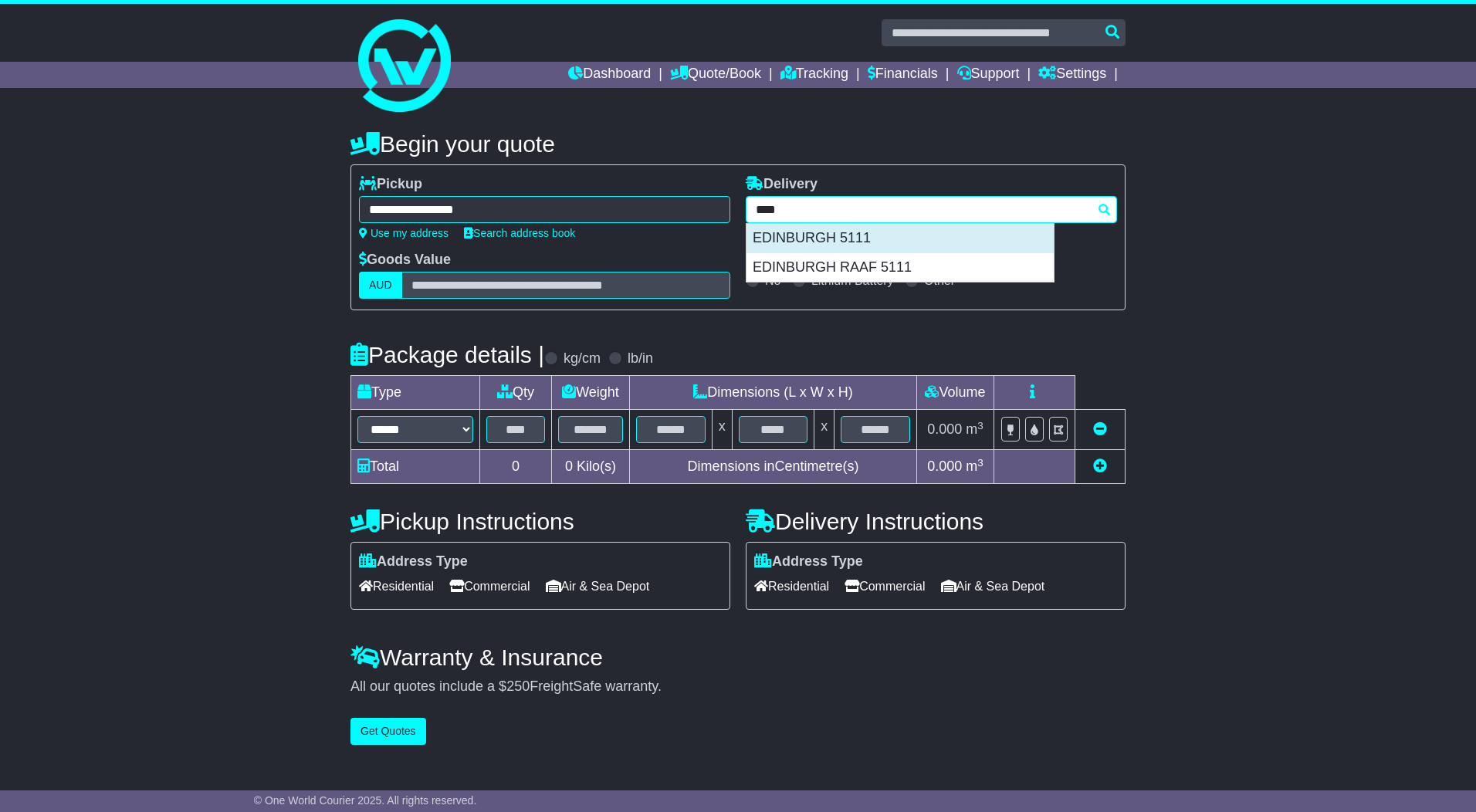
click at [834, 231] on div "EDINBURGH 5111" at bounding box center [900, 238] width 307 height 29
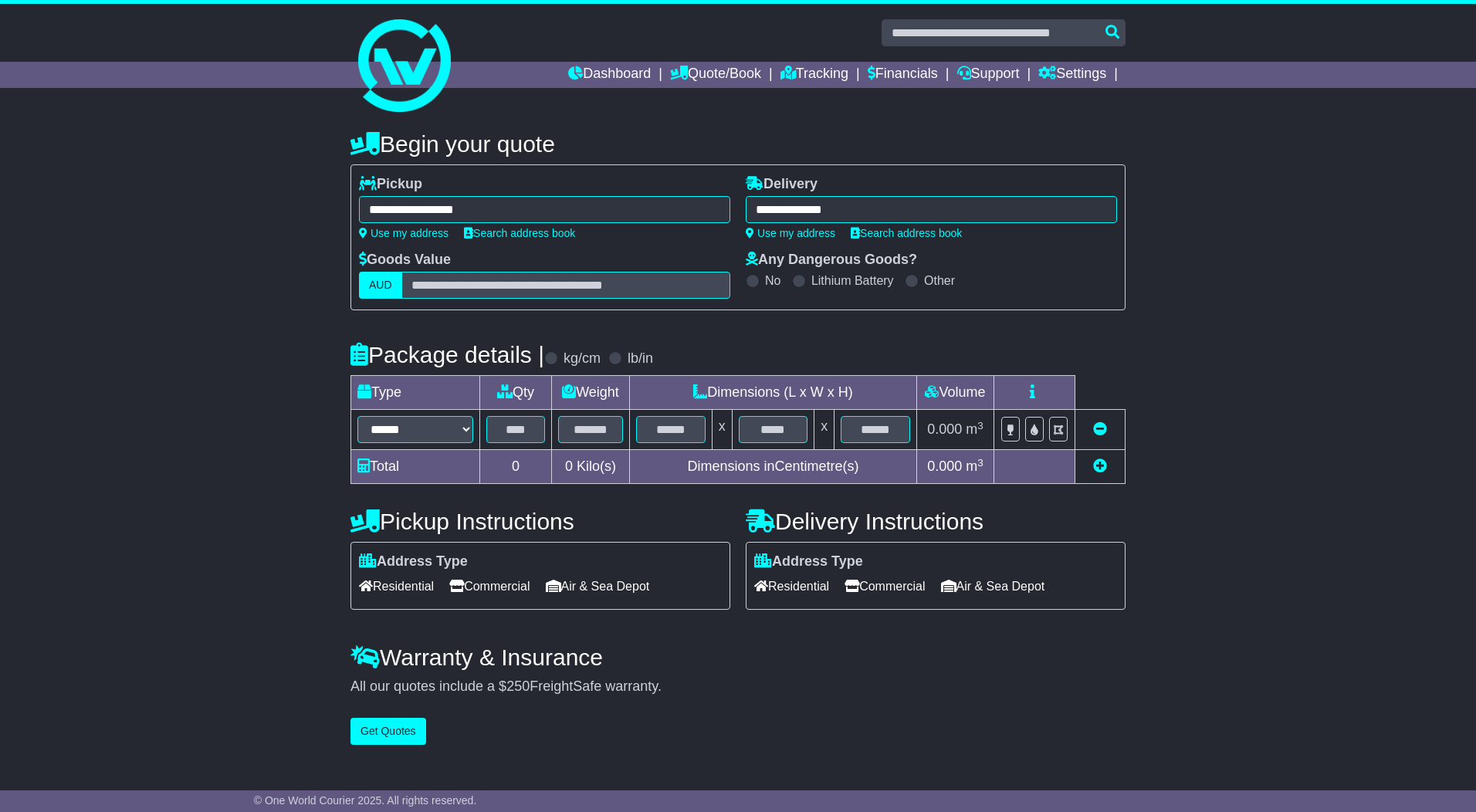
type input "**********"
select select "*****"
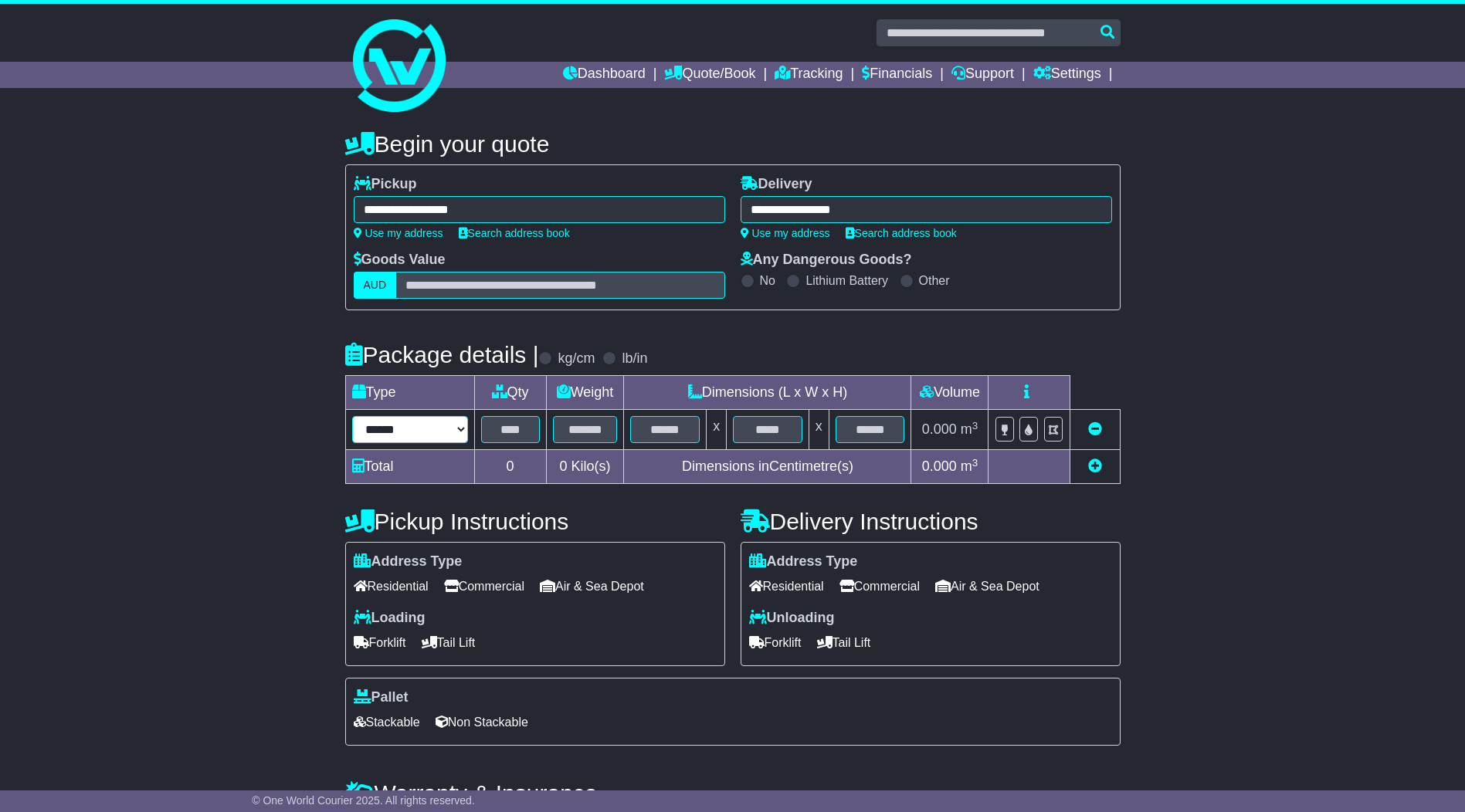
click at [506, 434] on input "text" at bounding box center [511, 430] width 59 height 27
type input "*"
type input "***"
type input "**"
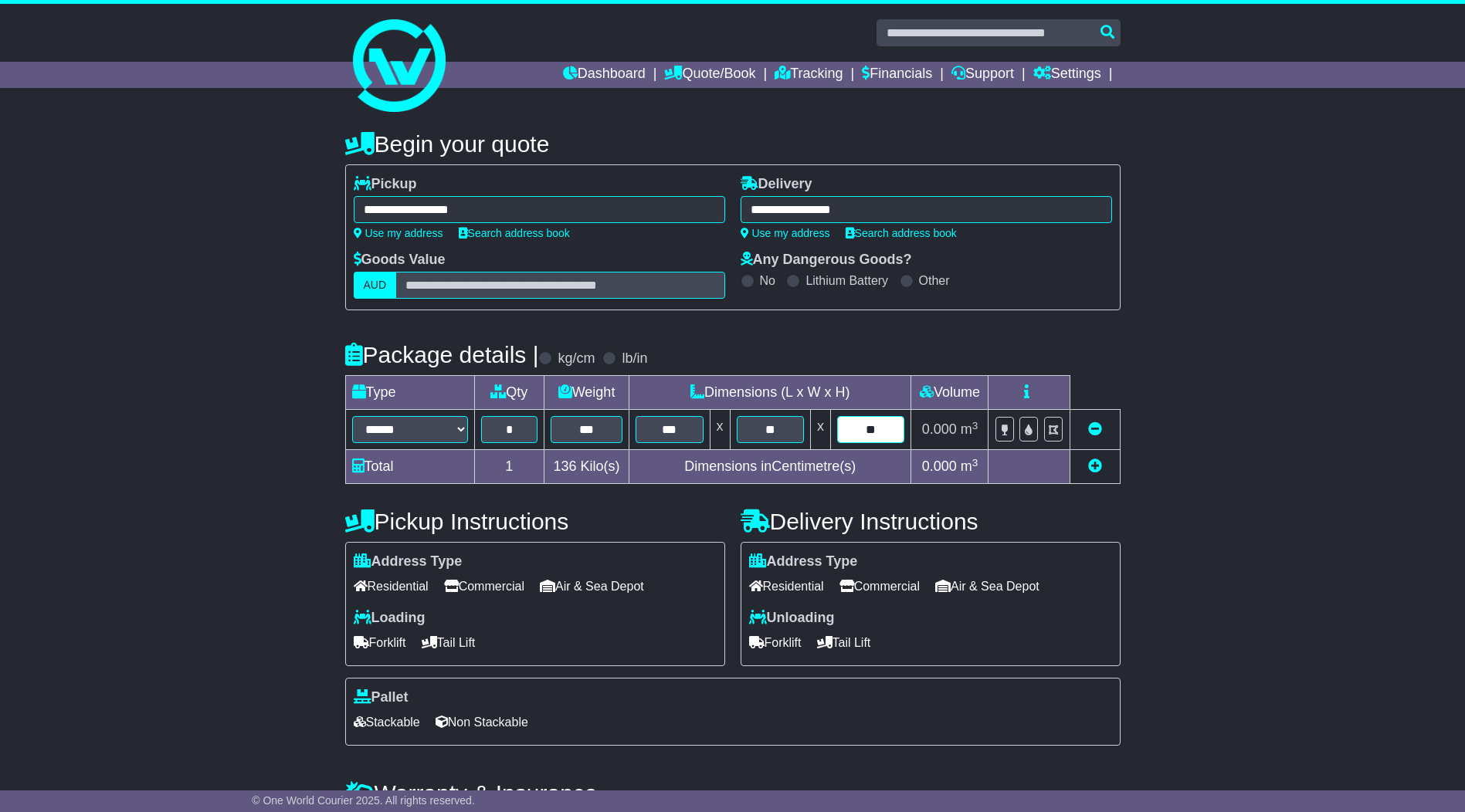
type input "**"
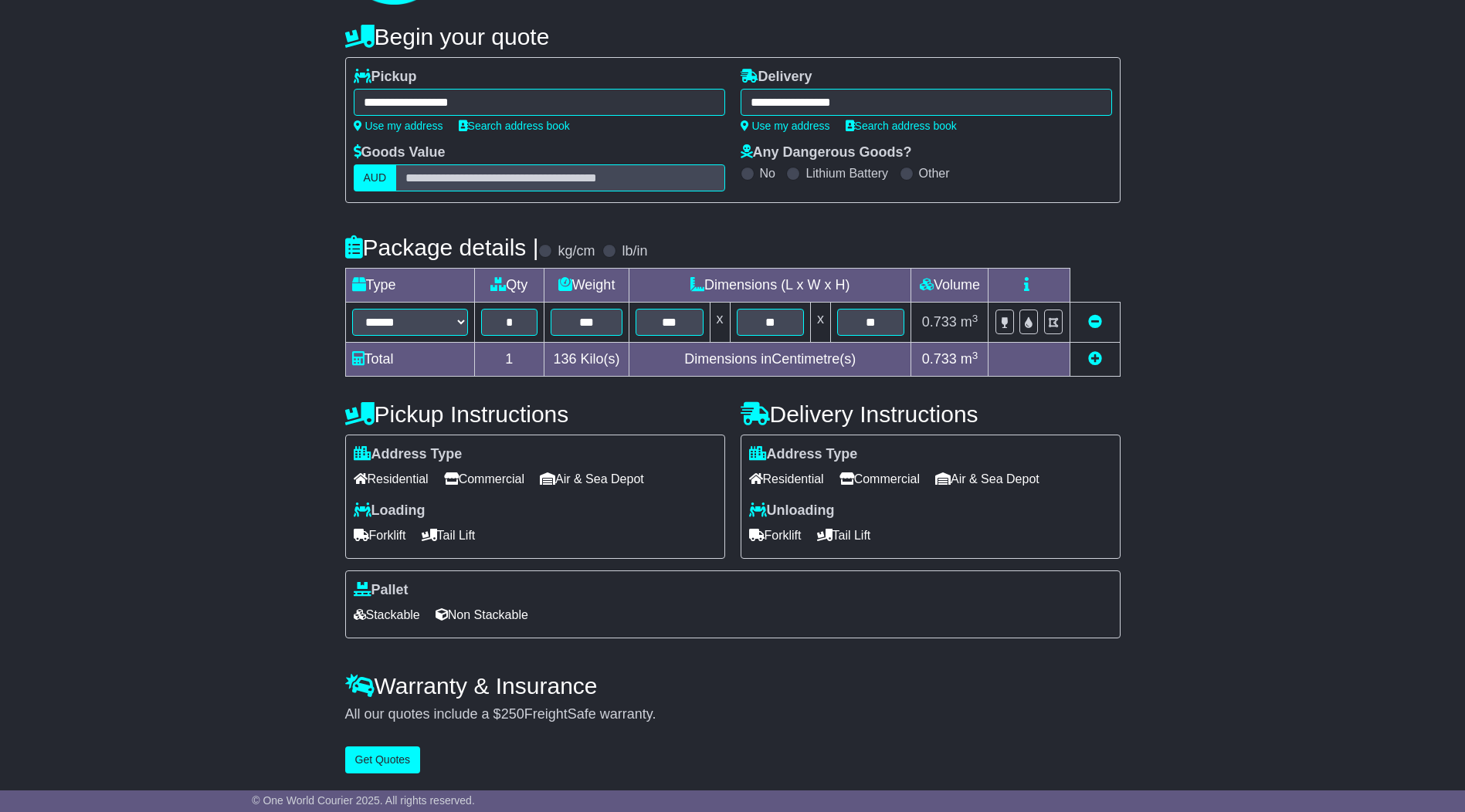
click at [887, 477] on span "Commercial" at bounding box center [878, 479] width 80 height 24
click at [511, 479] on span "Commercial" at bounding box center [484, 479] width 80 height 24
click at [378, 533] on span "Forklift" at bounding box center [380, 535] width 52 height 24
click at [786, 540] on span "Forklift" at bounding box center [775, 535] width 52 height 24
click at [469, 617] on span "Non Stackable" at bounding box center [482, 615] width 93 height 24
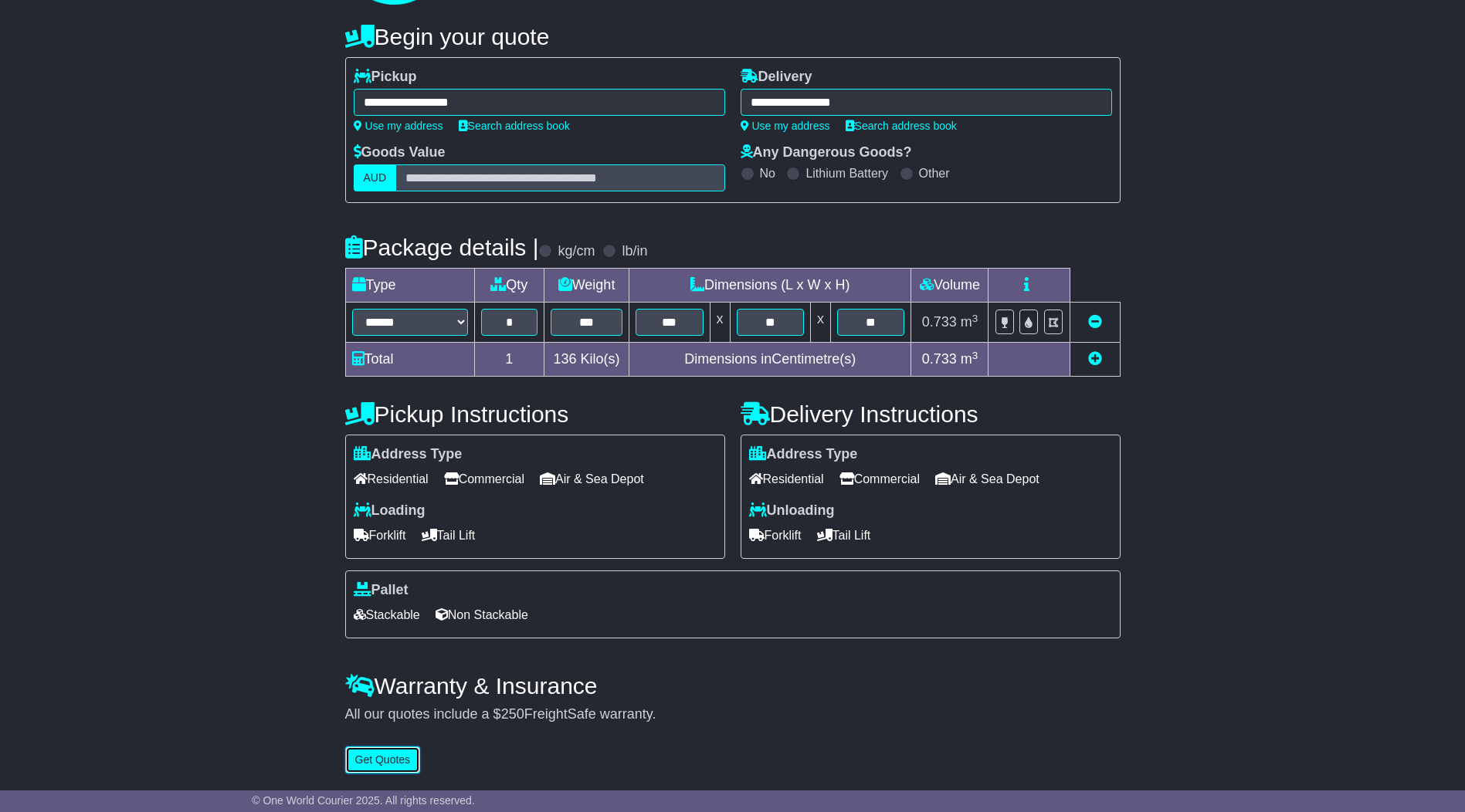
click at [392, 755] on button "Get Quotes" at bounding box center [383, 760] width 76 height 27
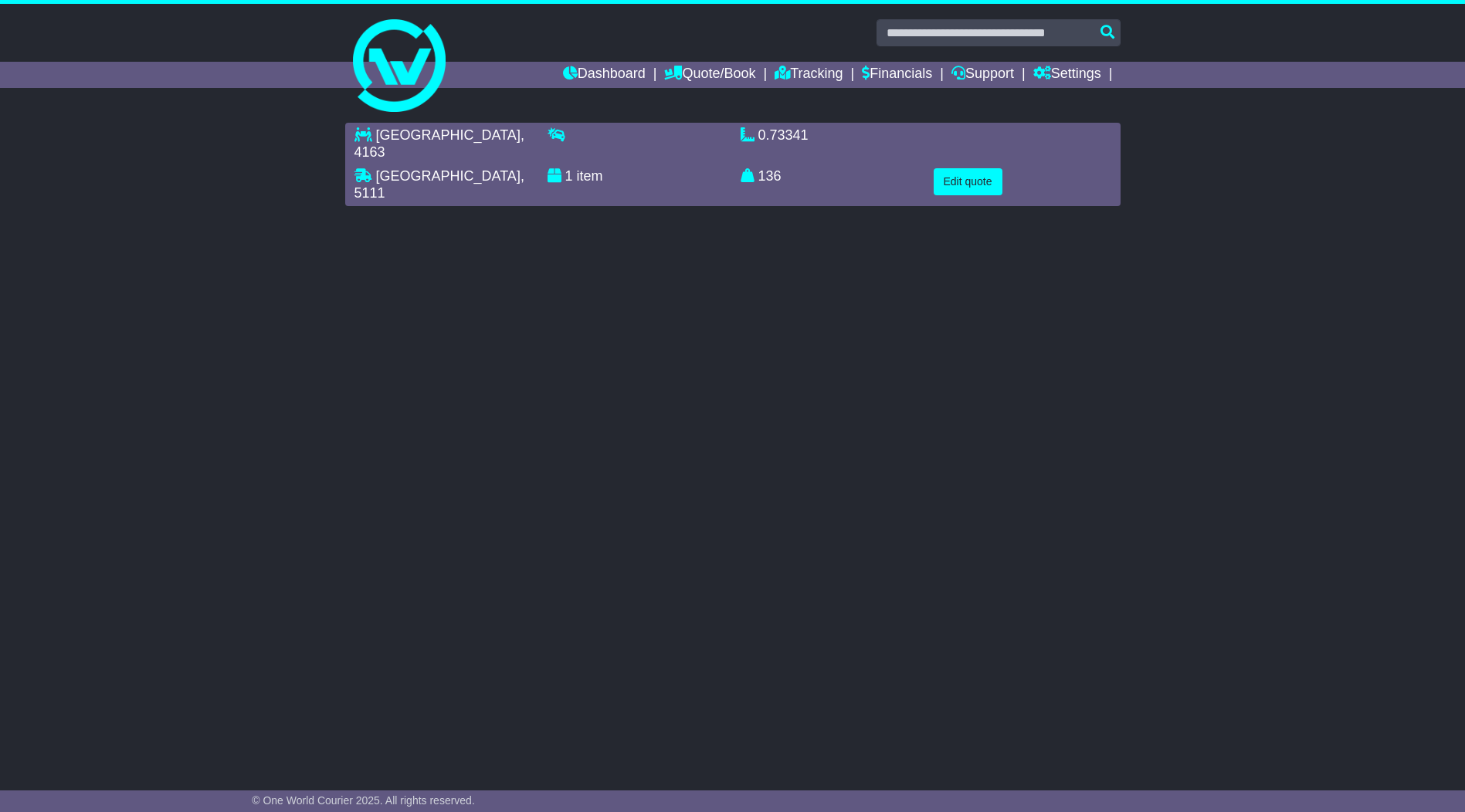
scroll to position [0, 0]
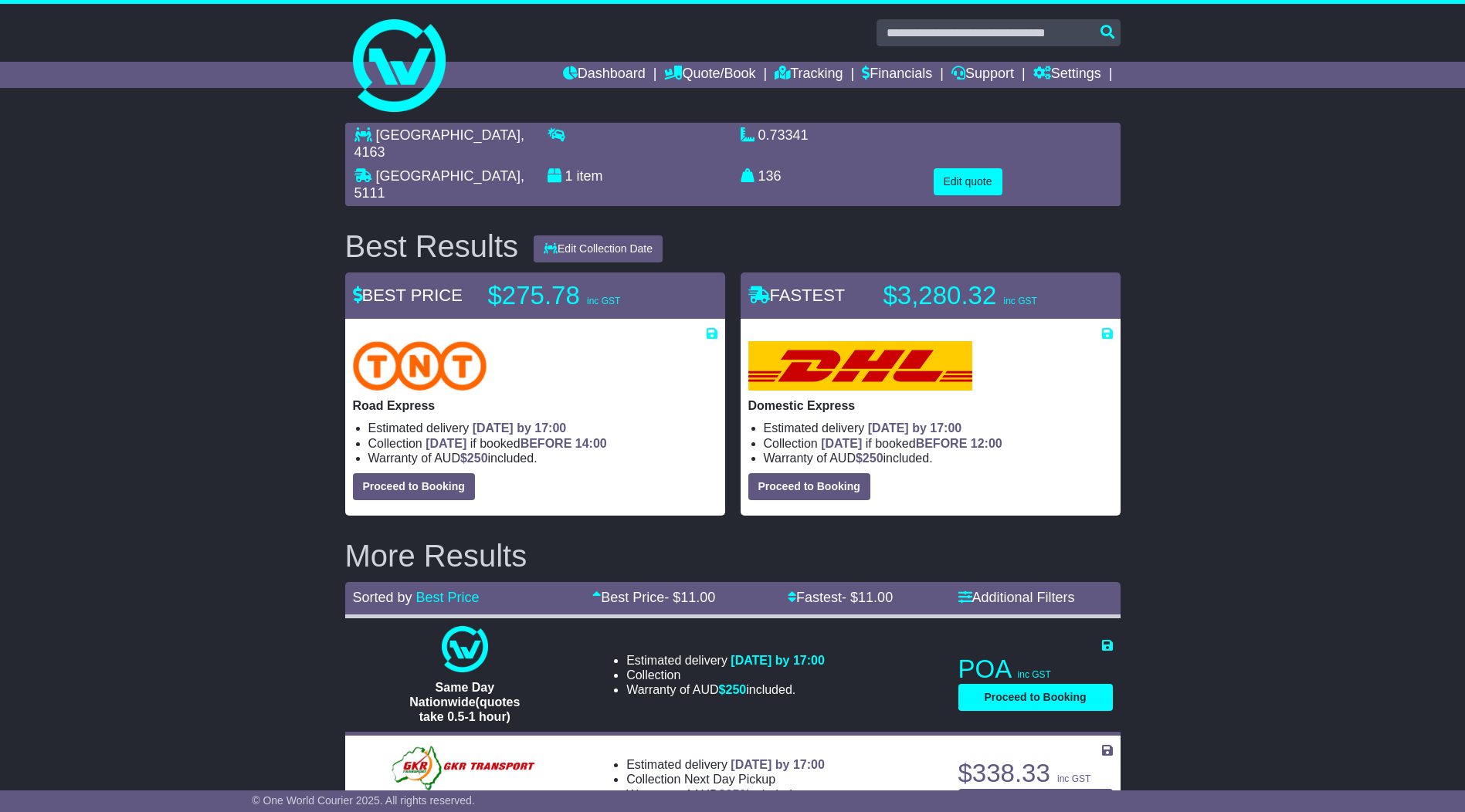
drag, startPoint x: 369, startPoint y: 405, endPoint x: 560, endPoint y: 430, distance: 192.6
click at [554, 430] on ul "Estimated delivery 7th Oct 2025 by 17:00 Collection TODAY if booked BEFORE 14:0…" at bounding box center [534, 443] width 364 height 45
click at [714, 327] on icon at bounding box center [712, 333] width 11 height 13
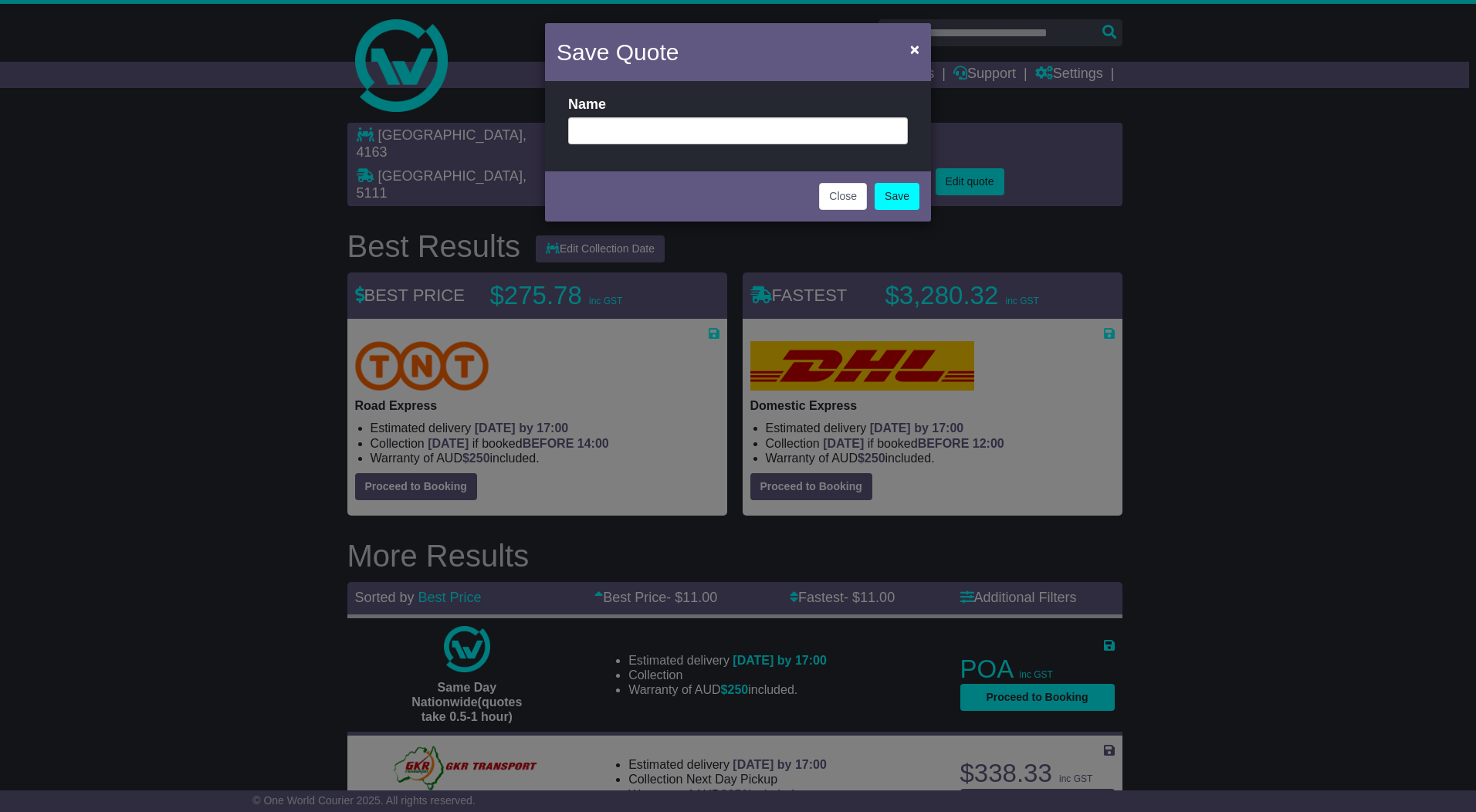
click at [708, 270] on div "Save Quote × Name Close Save" at bounding box center [738, 406] width 1476 height 812
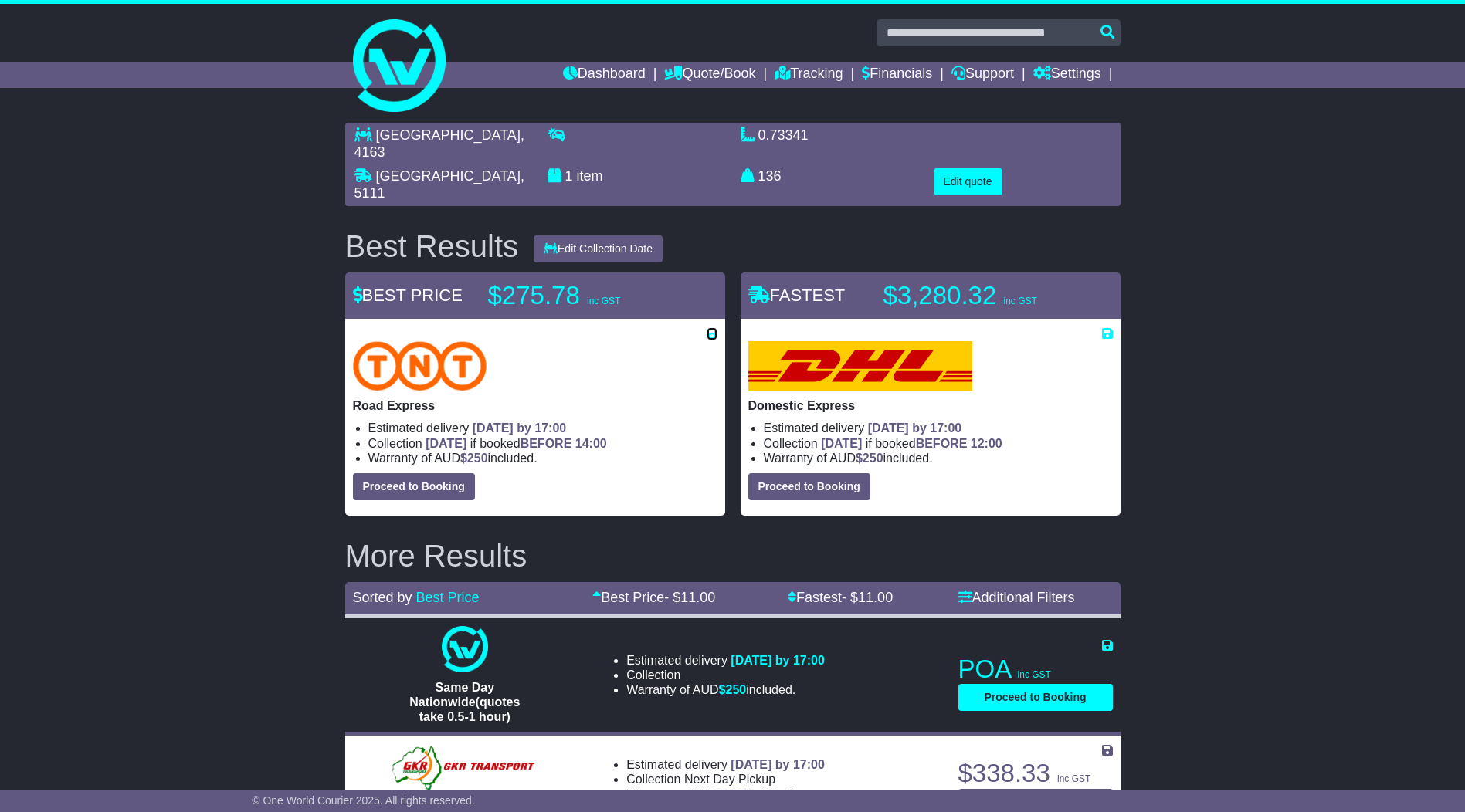
click at [714, 327] on icon at bounding box center [712, 333] width 11 height 13
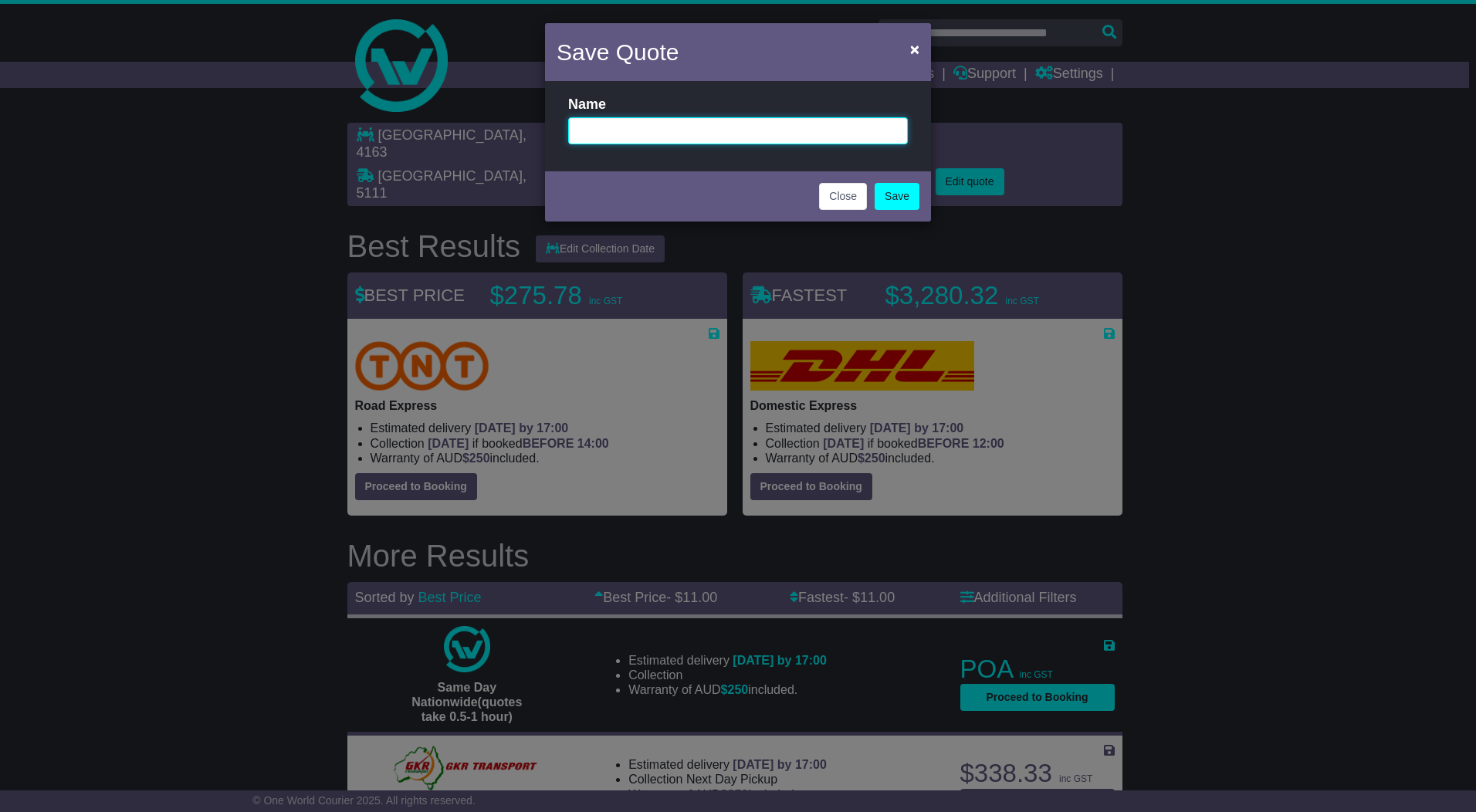
click at [621, 131] on input "text" at bounding box center [738, 130] width 340 height 27
paste input "**********"
type input "**********"
click at [895, 189] on link "Save" at bounding box center [897, 196] width 45 height 27
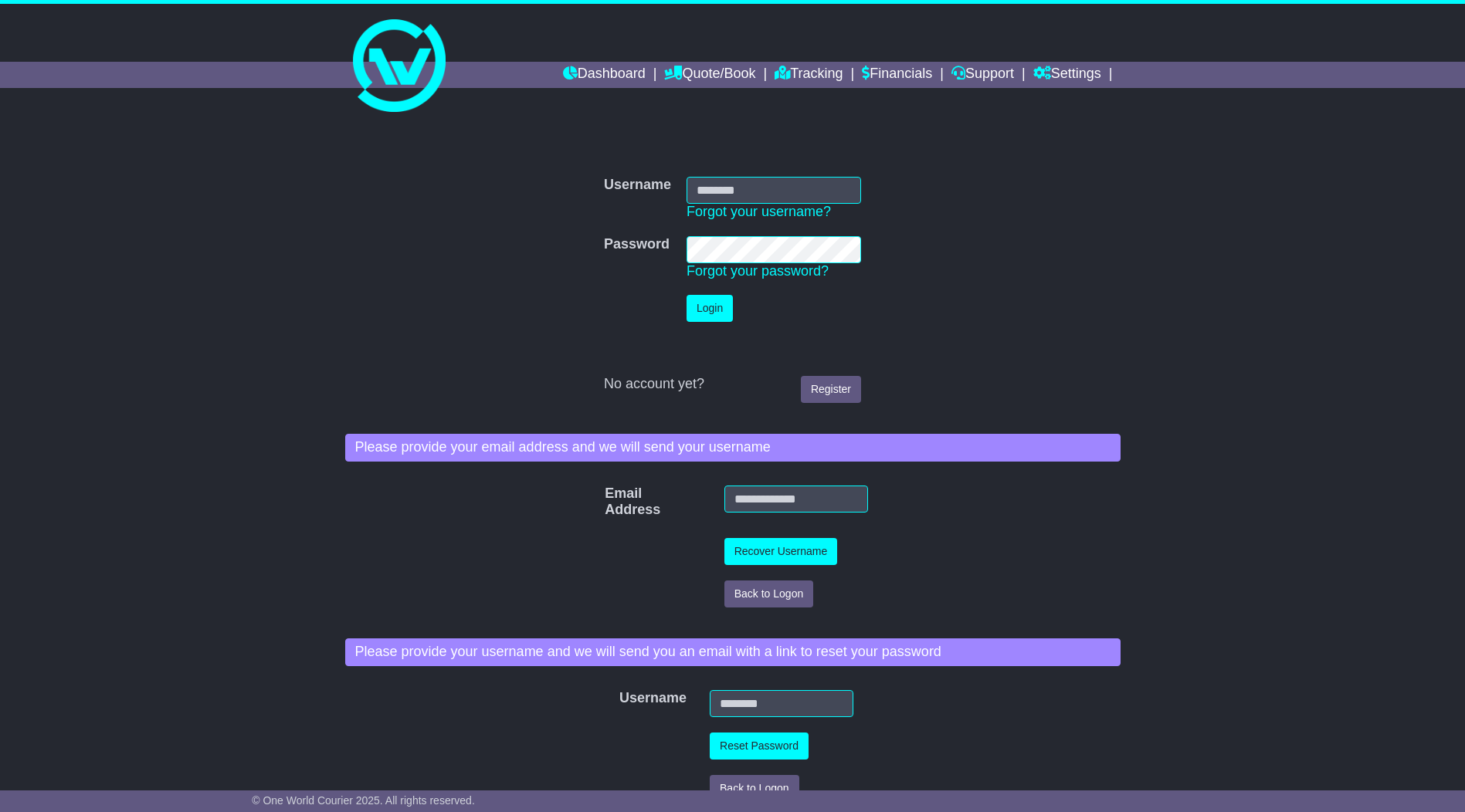
type input "*********"
click at [717, 312] on button "Login" at bounding box center [709, 309] width 46 height 27
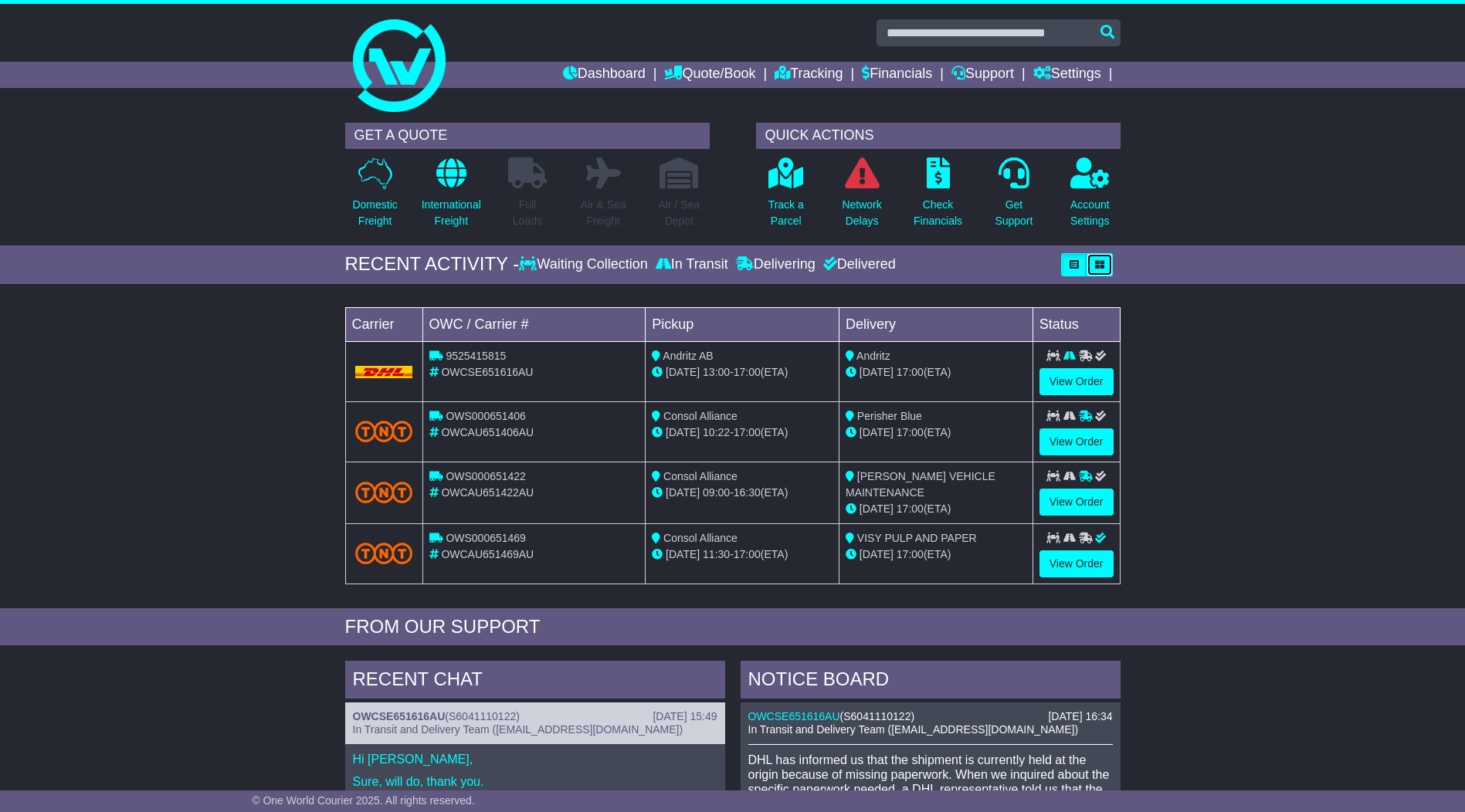
click at [1100, 263] on icon "button" at bounding box center [1099, 264] width 9 height 9
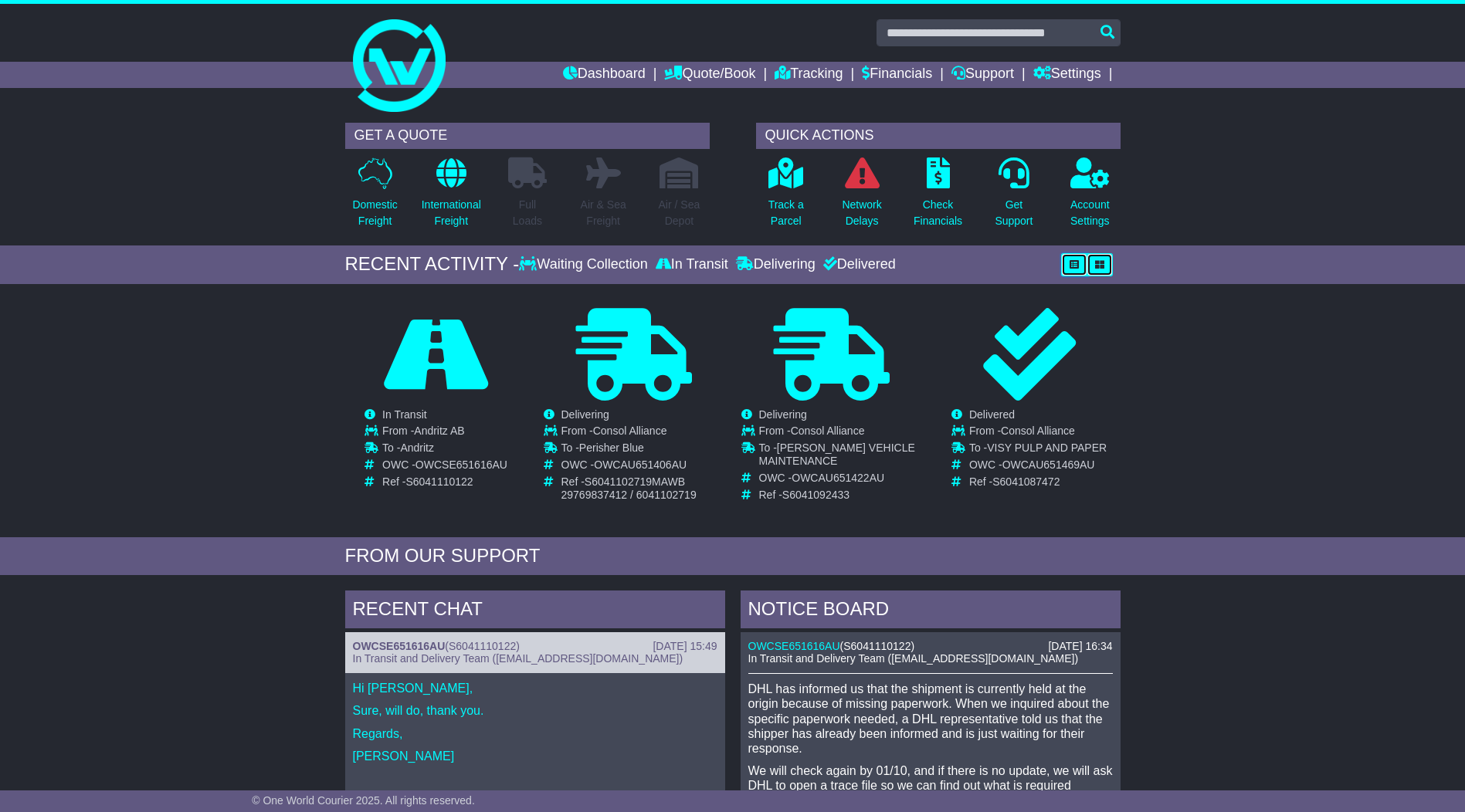
click at [1071, 263] on icon "button" at bounding box center [1074, 264] width 9 height 9
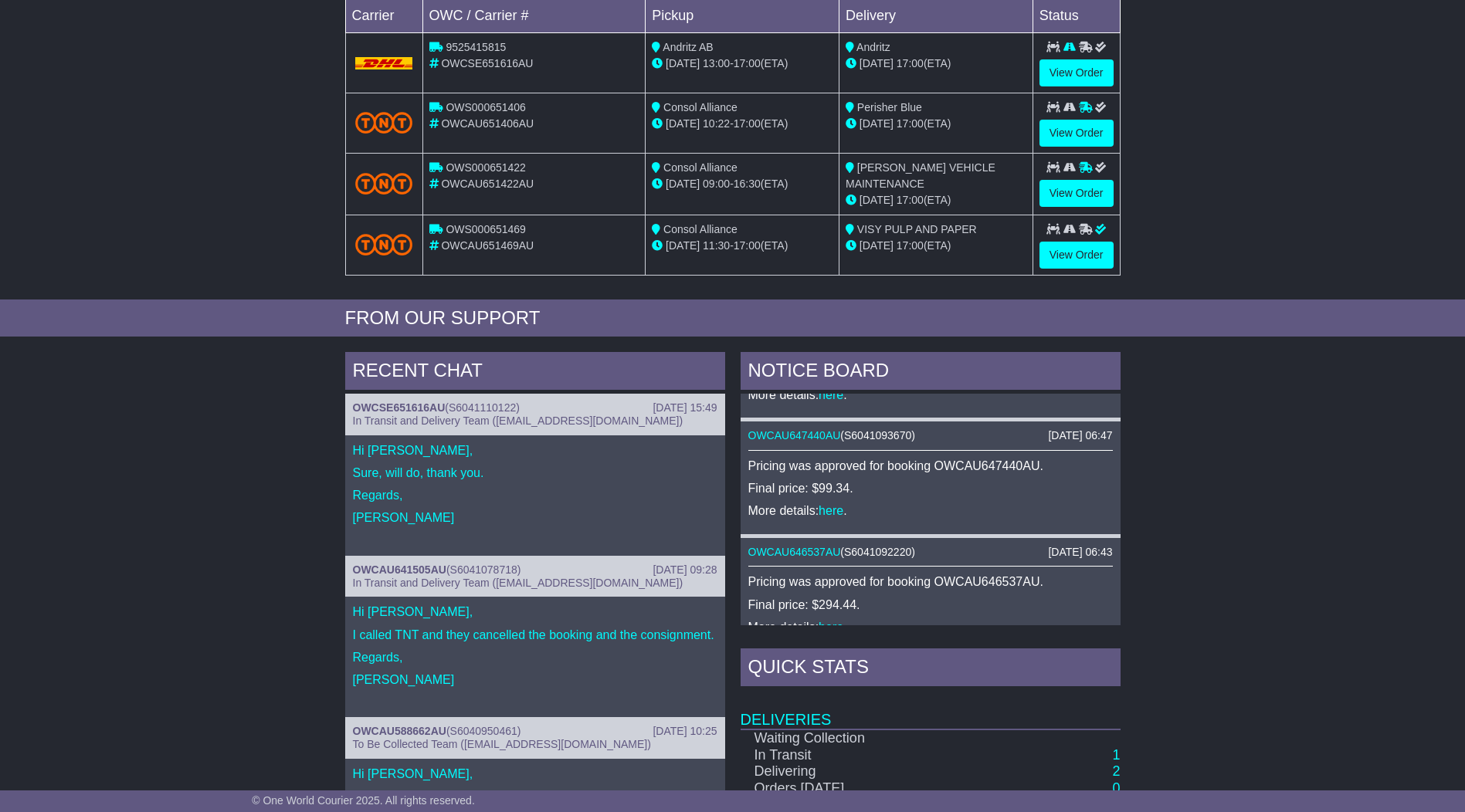
scroll to position [539, 0]
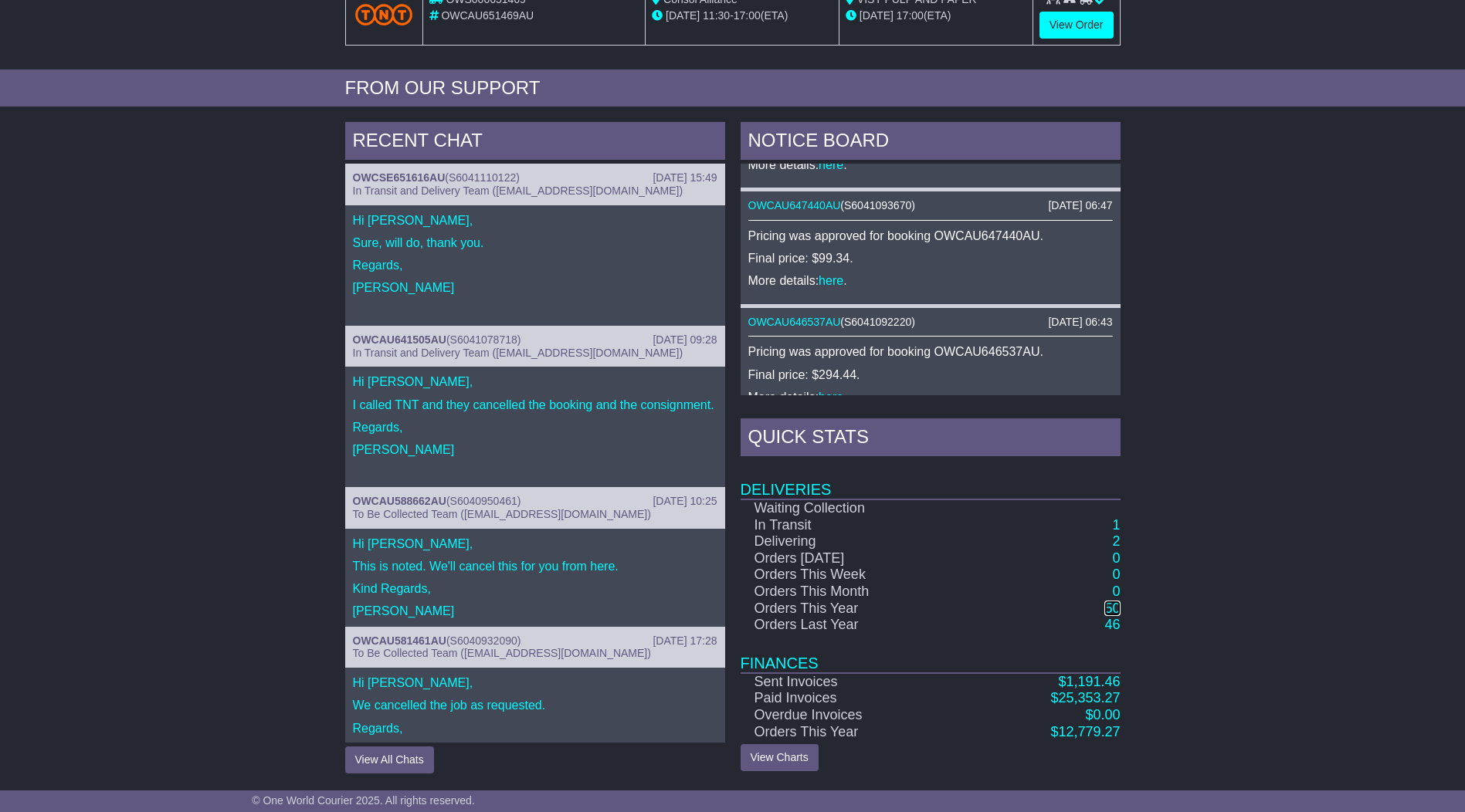
click at [1112, 609] on link "50" at bounding box center [1112, 608] width 15 height 15
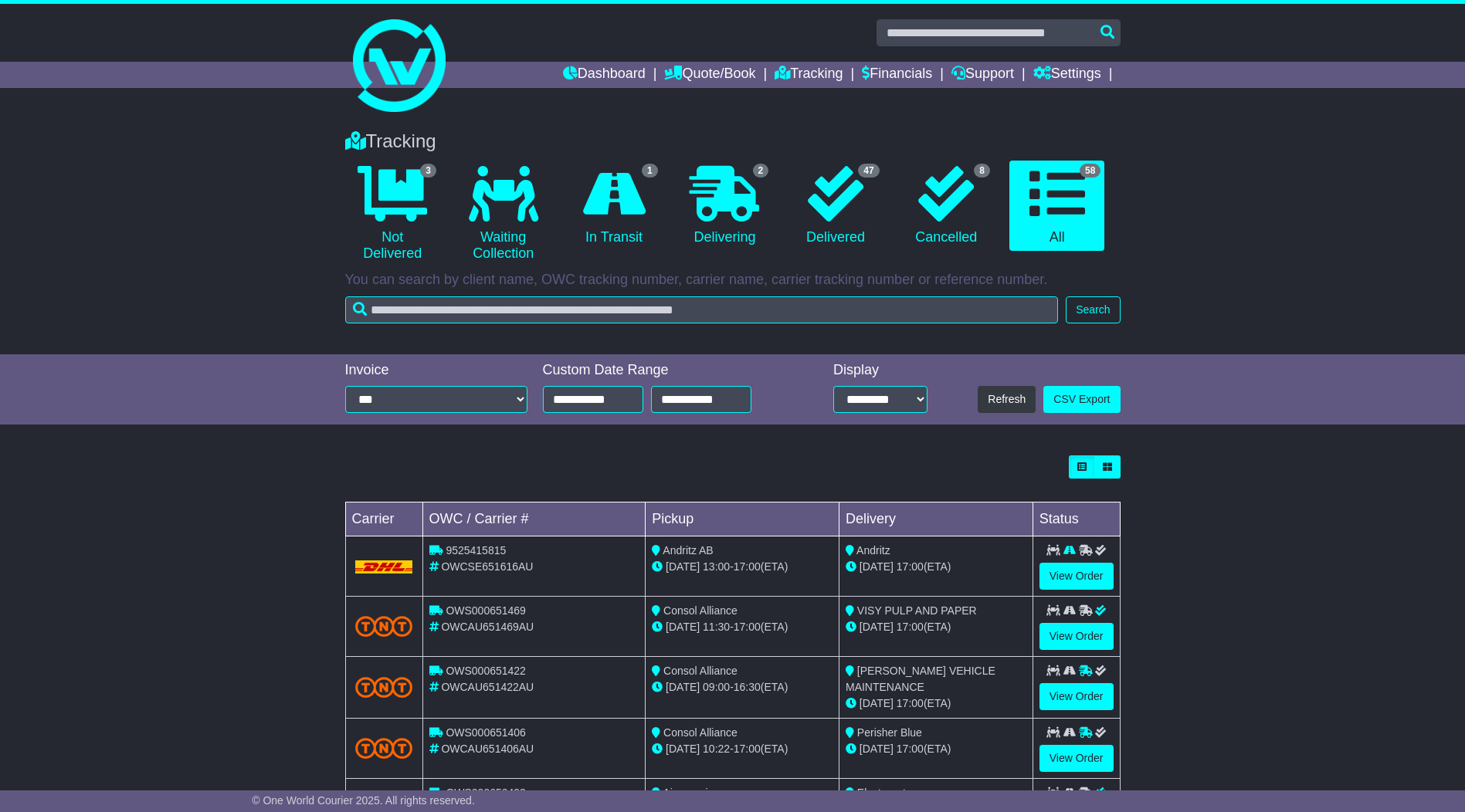
scroll to position [309, 0]
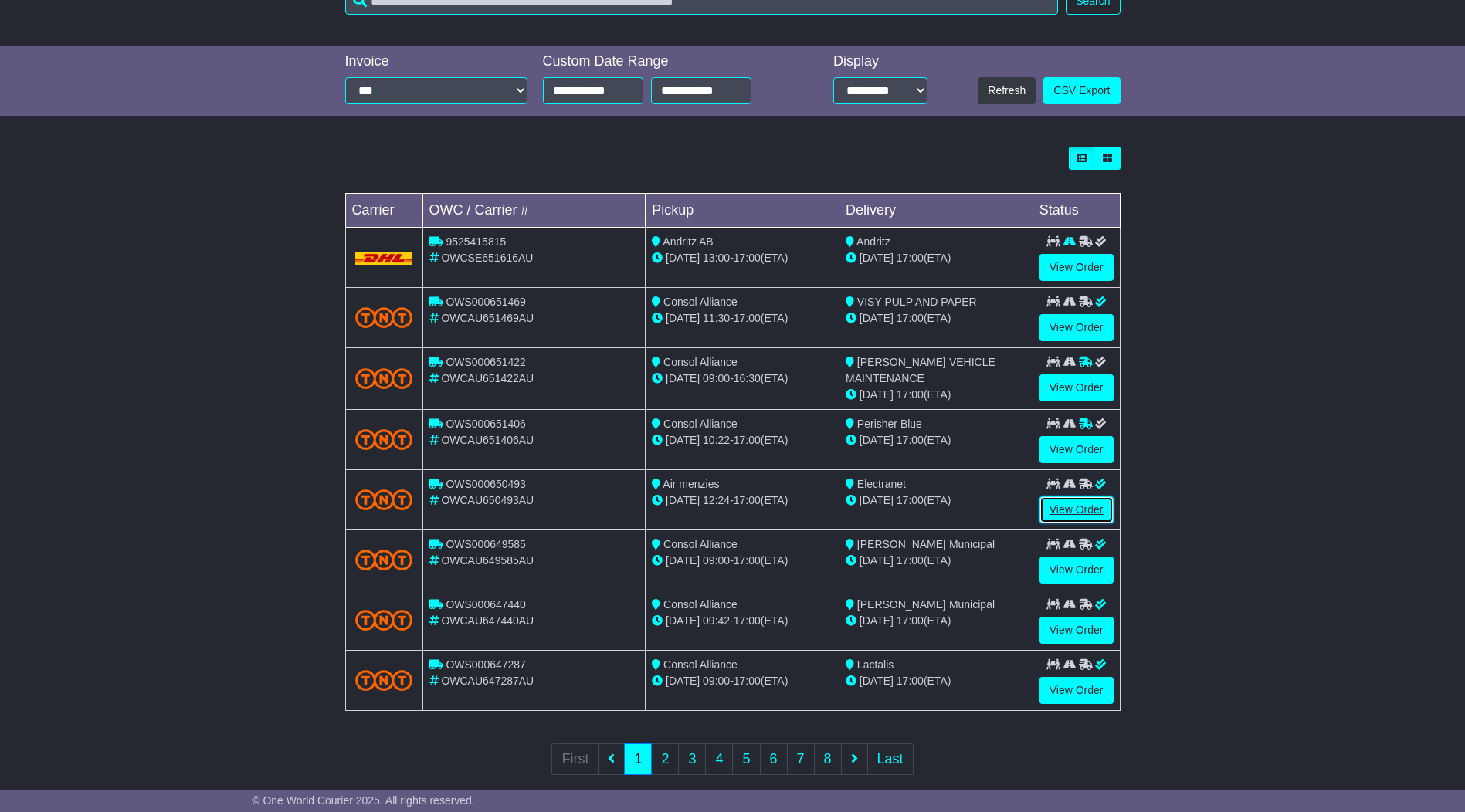
click at [1073, 509] on link "View Order" at bounding box center [1076, 510] width 74 height 27
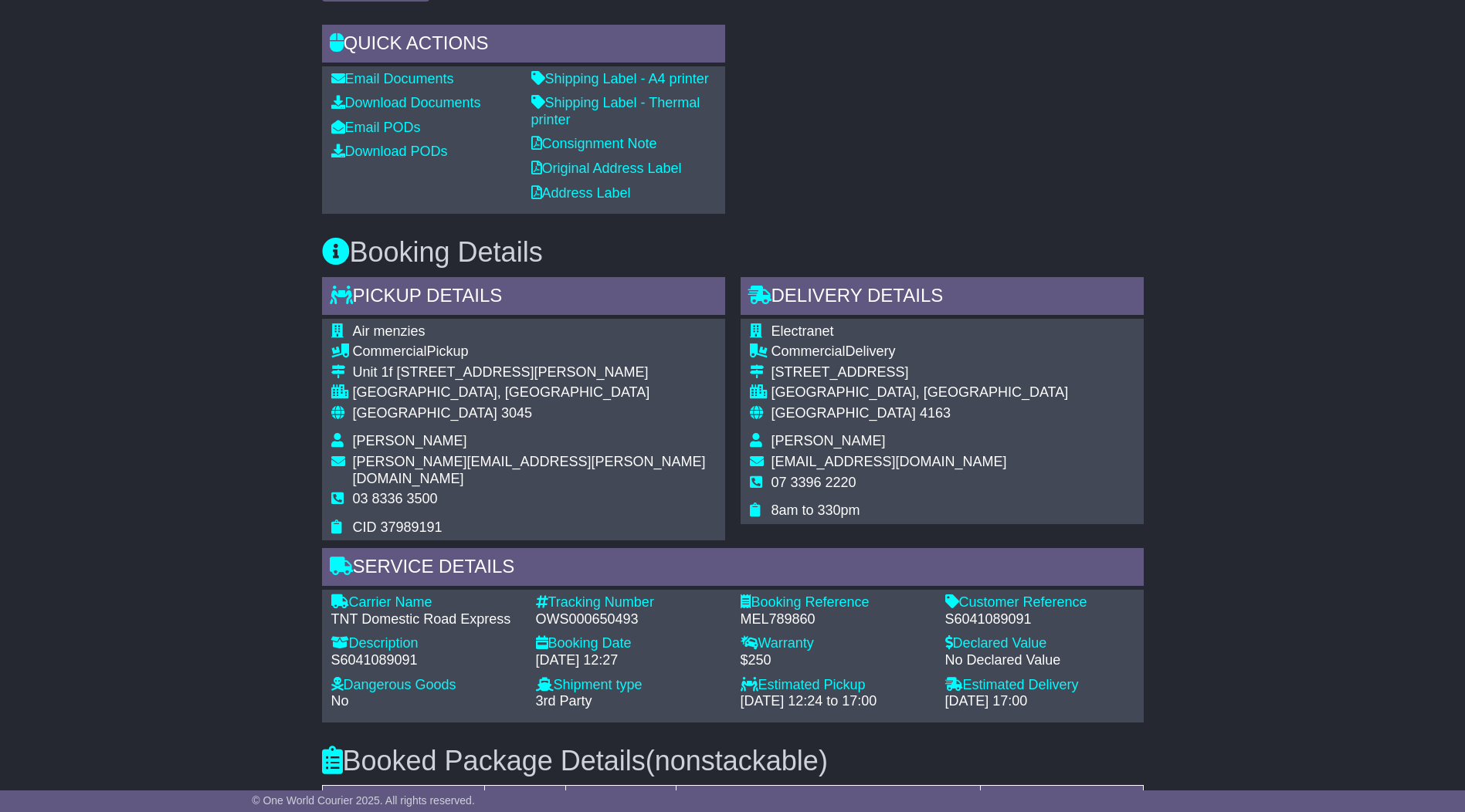
scroll to position [694, 0]
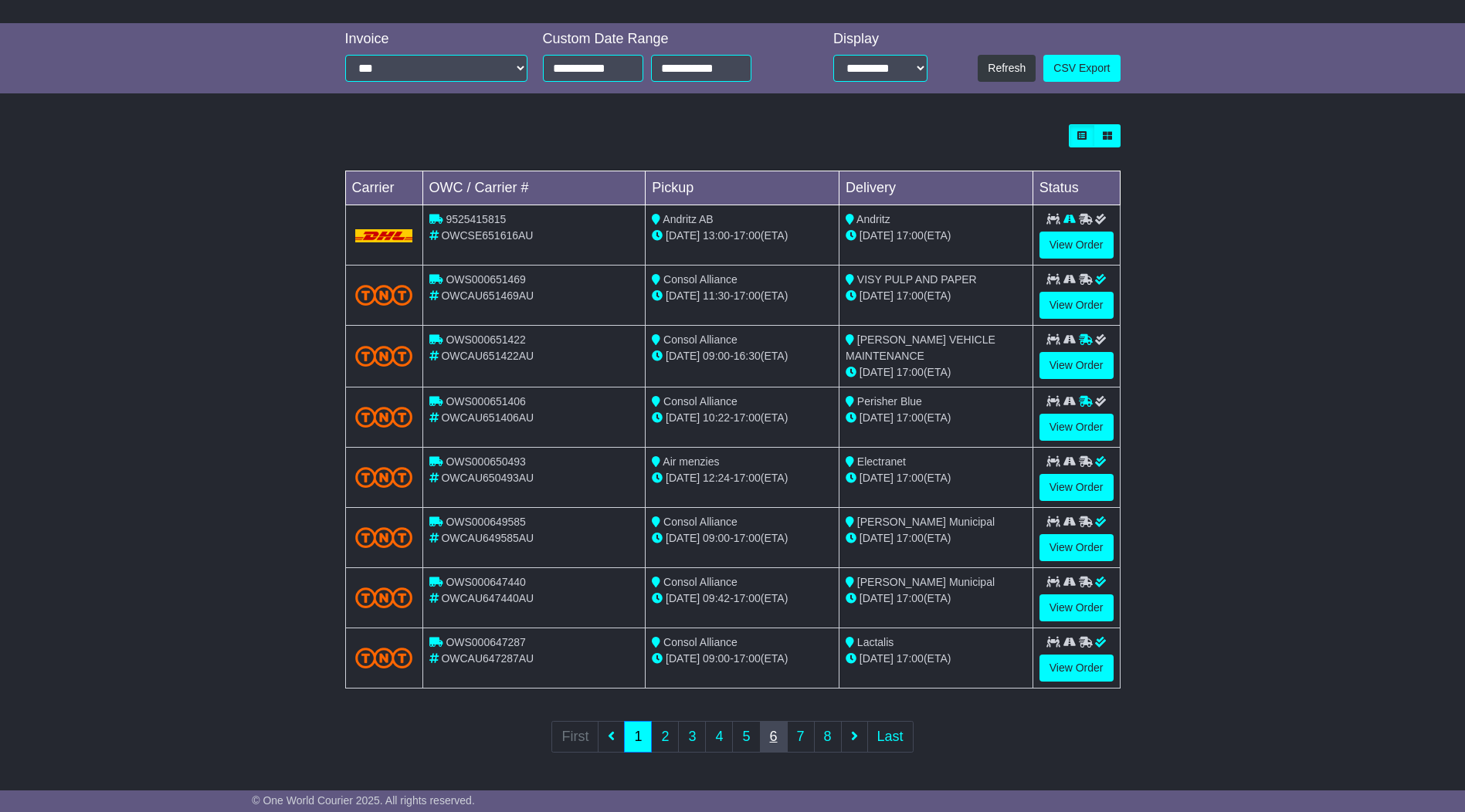
scroll to position [309, 0]
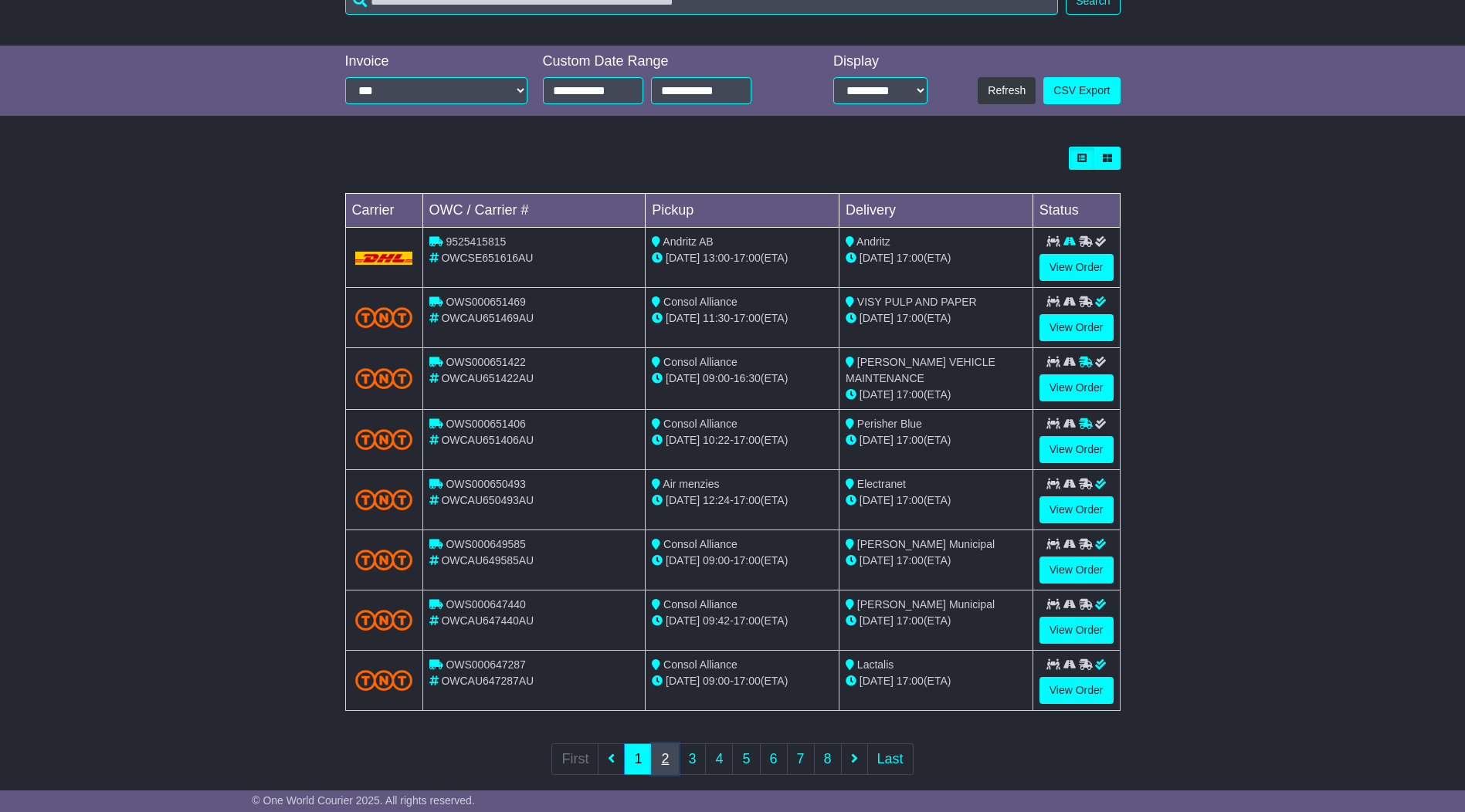
click at [669, 760] on link "2" at bounding box center [665, 760] width 28 height 32
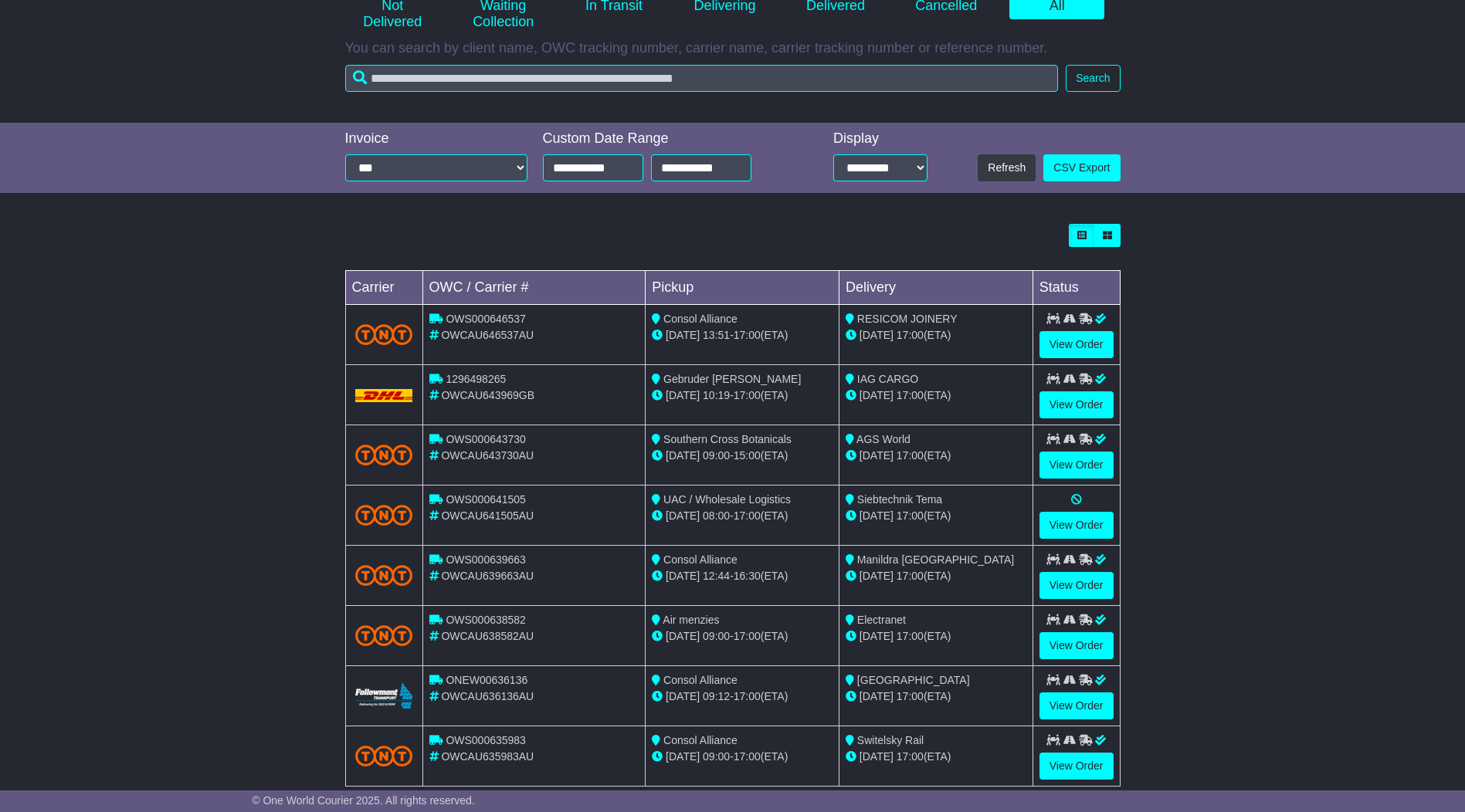
scroll to position [330, 0]
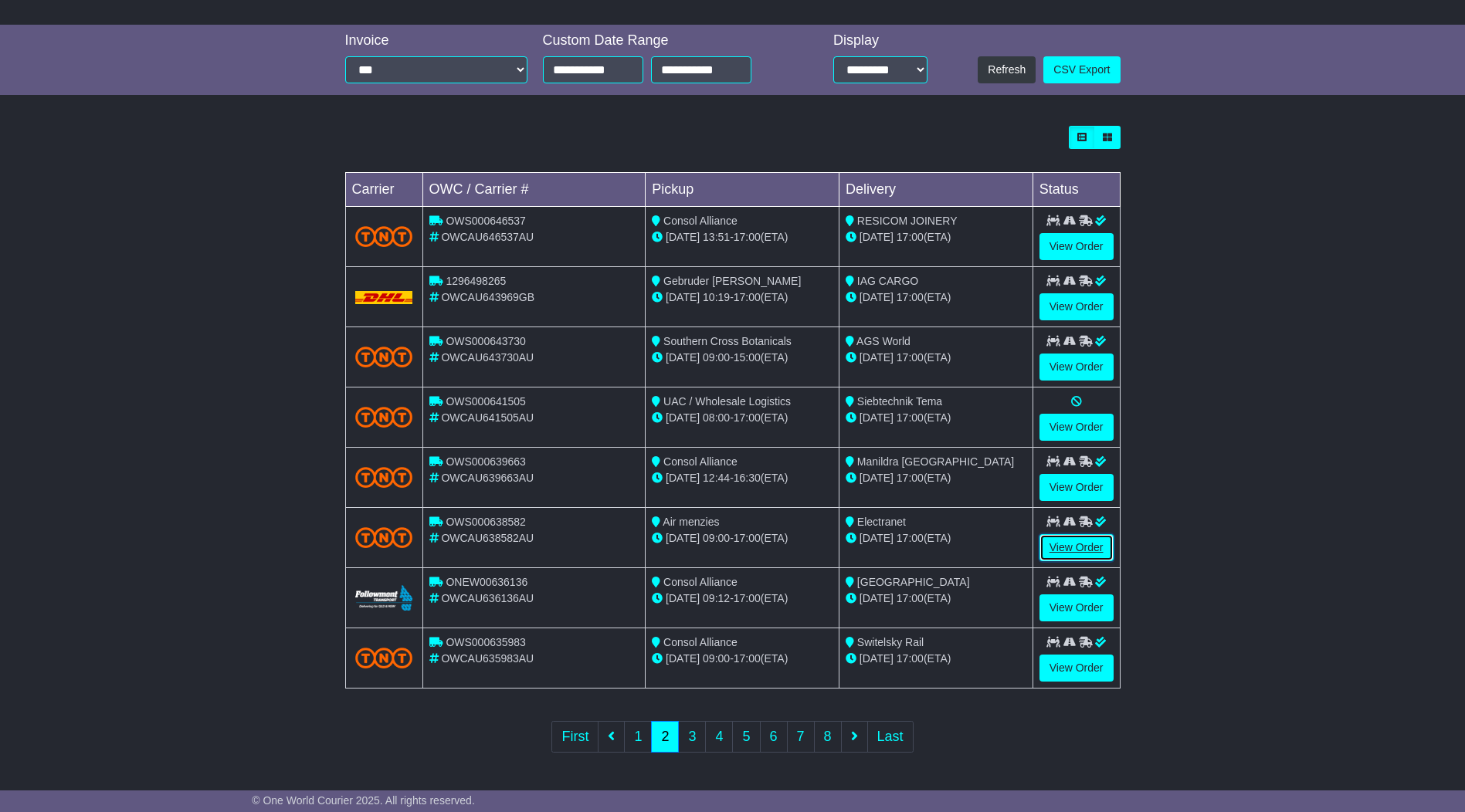
click at [1065, 541] on link "View Order" at bounding box center [1076, 548] width 74 height 27
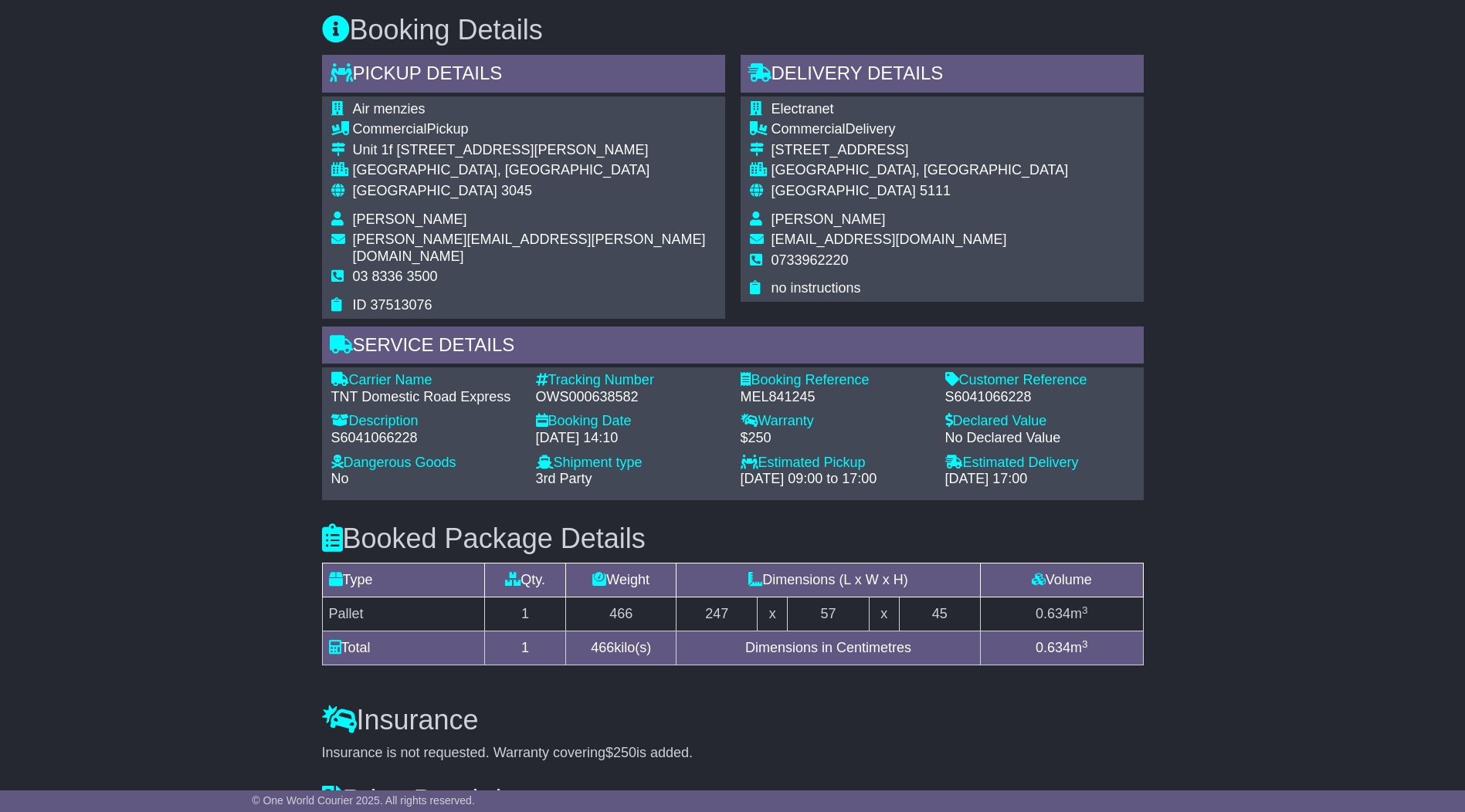
scroll to position [926, 0]
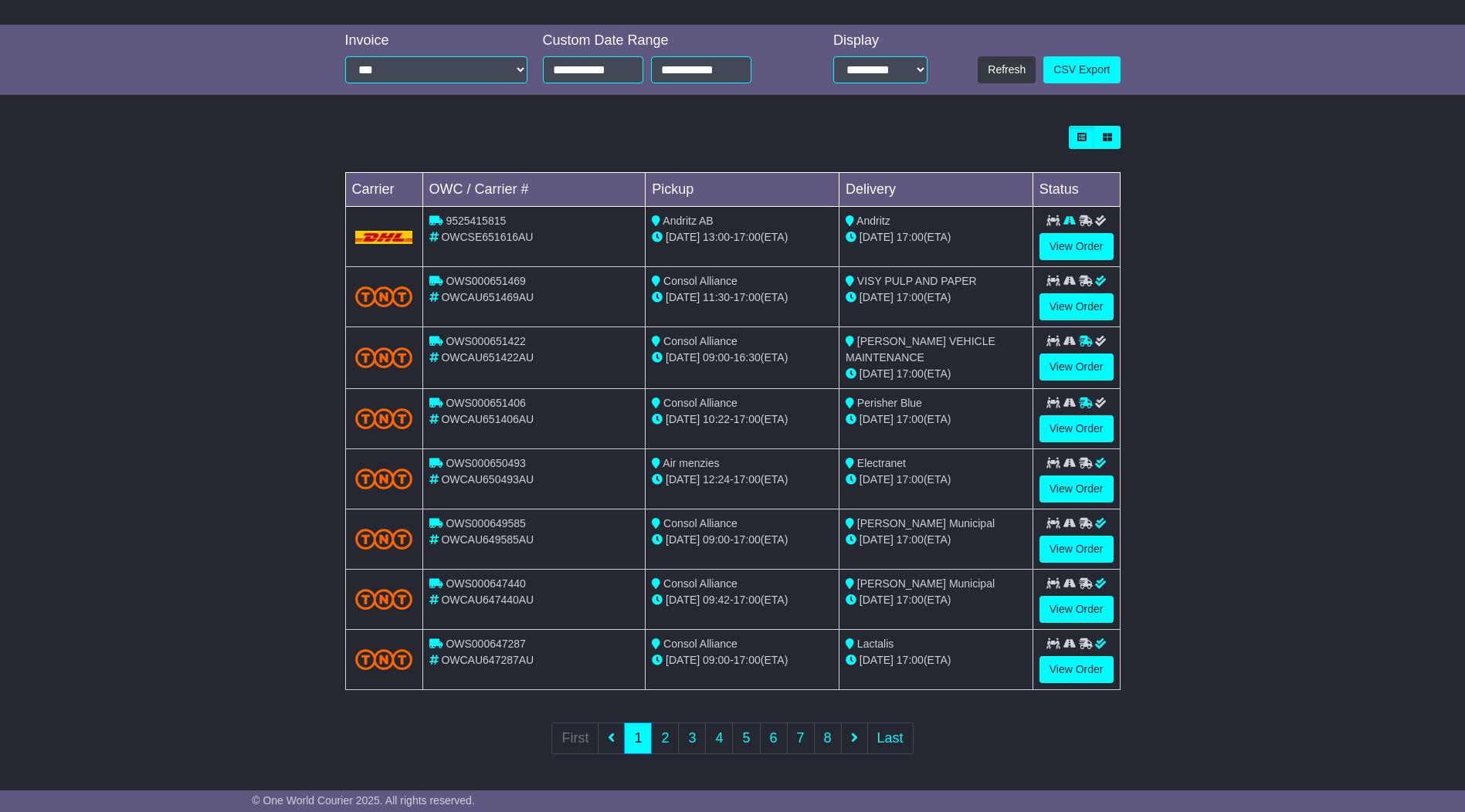
scroll to position [332, 0]
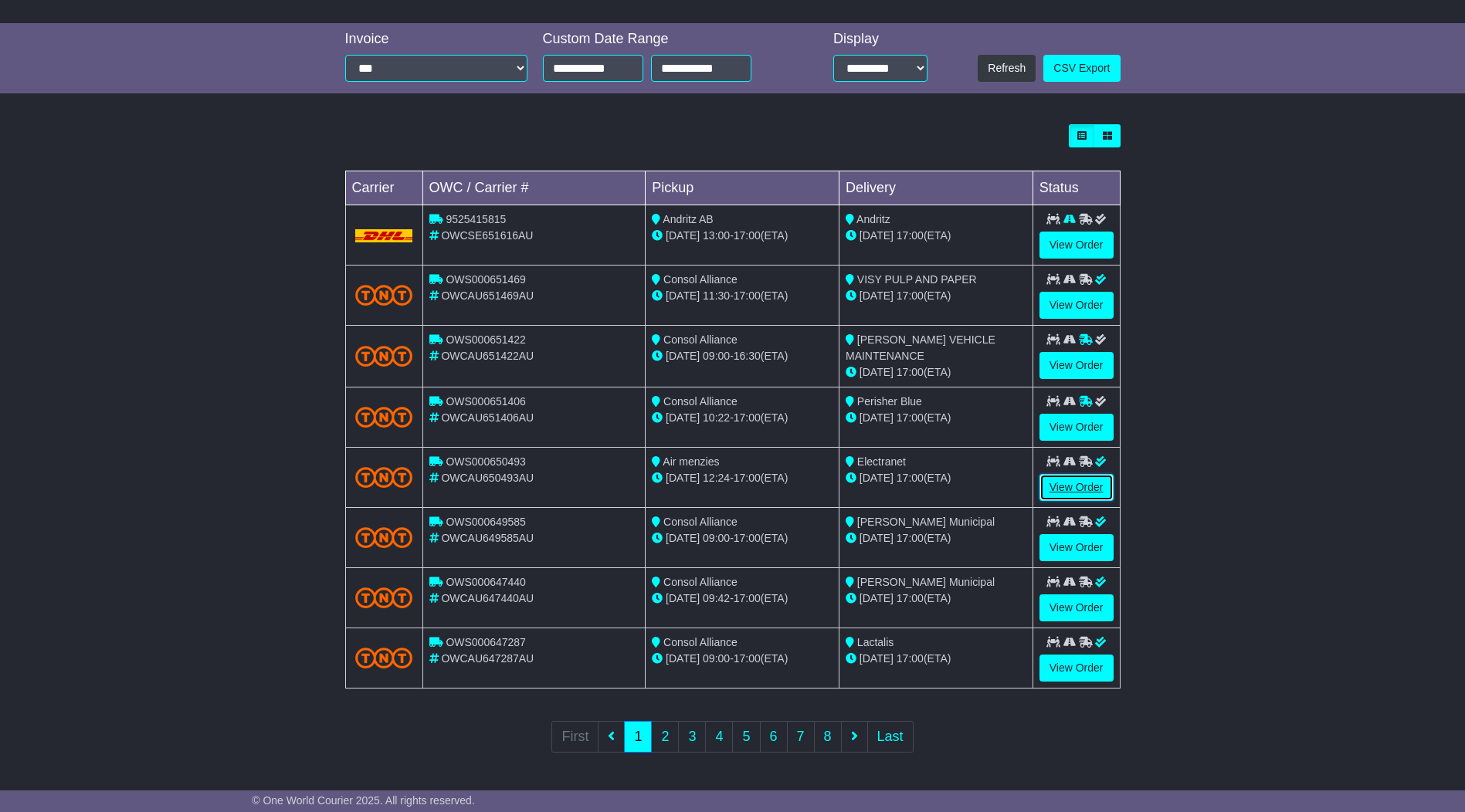
click at [1073, 483] on link "View Order" at bounding box center [1076, 487] width 74 height 27
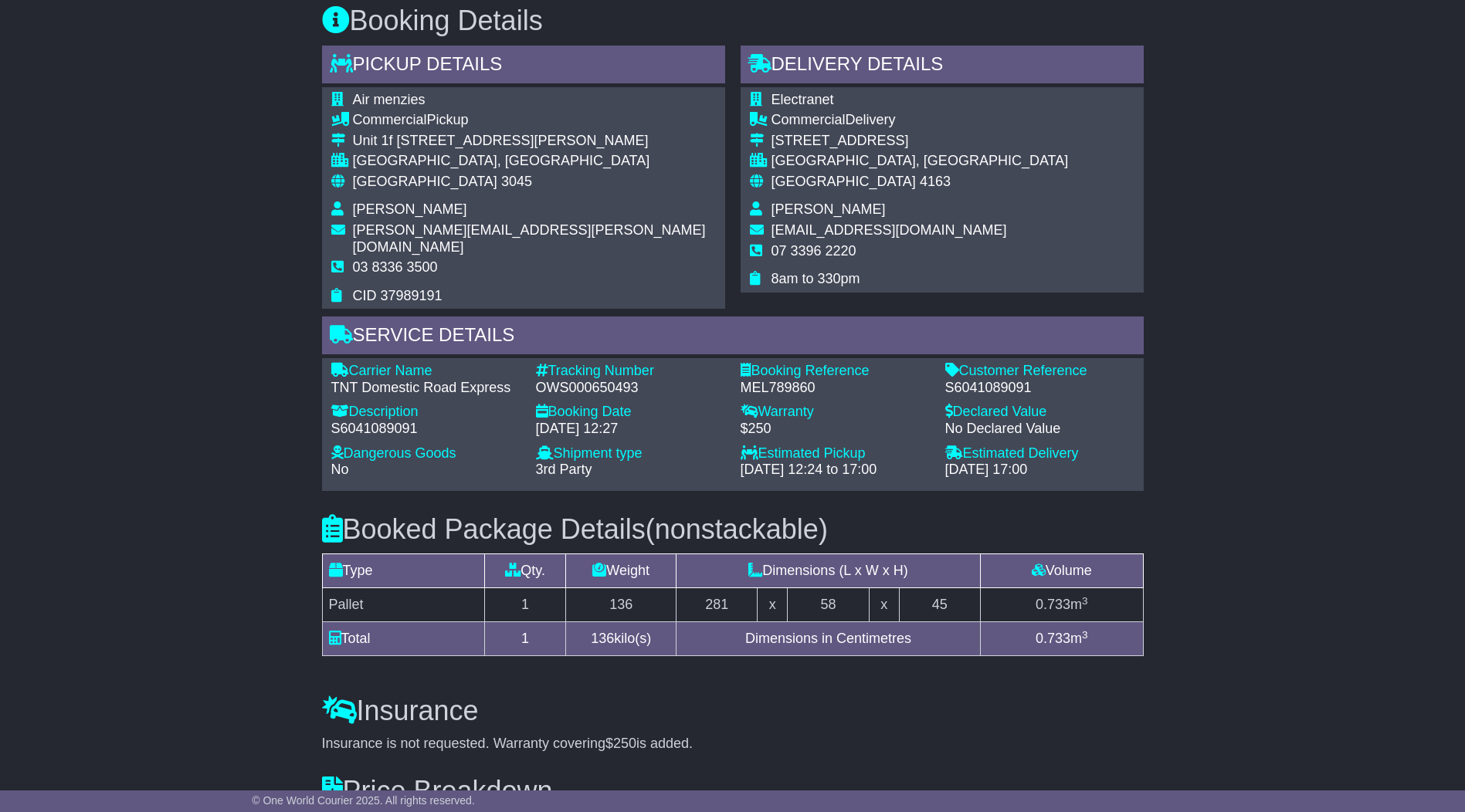
scroll to position [772, 0]
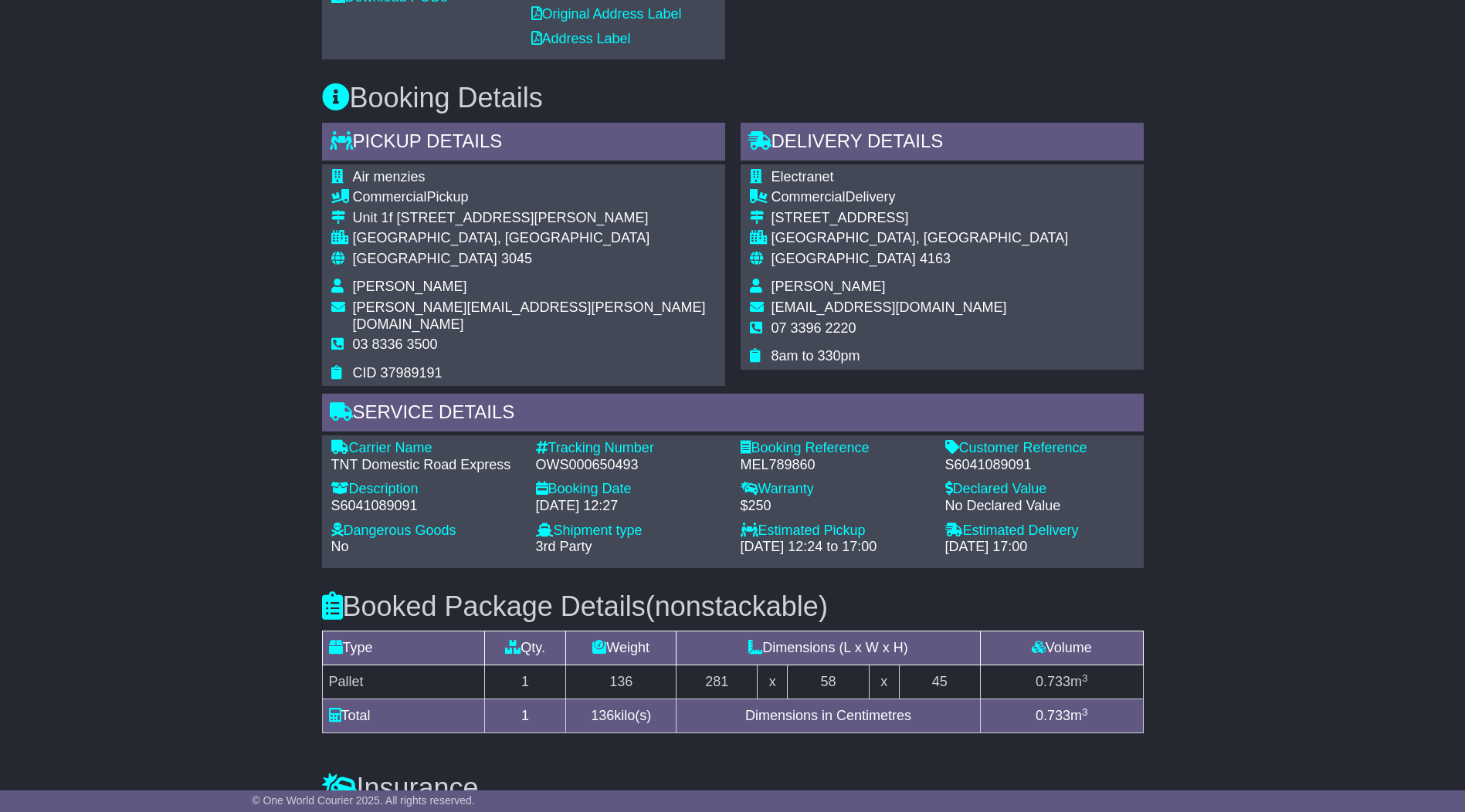
drag, startPoint x: 379, startPoint y: 417, endPoint x: 438, endPoint y: 417, distance: 59.0
click at [438, 380] on span "CID 37989191" at bounding box center [397, 373] width 89 height 15
